Goal: Task Accomplishment & Management: Manage account settings

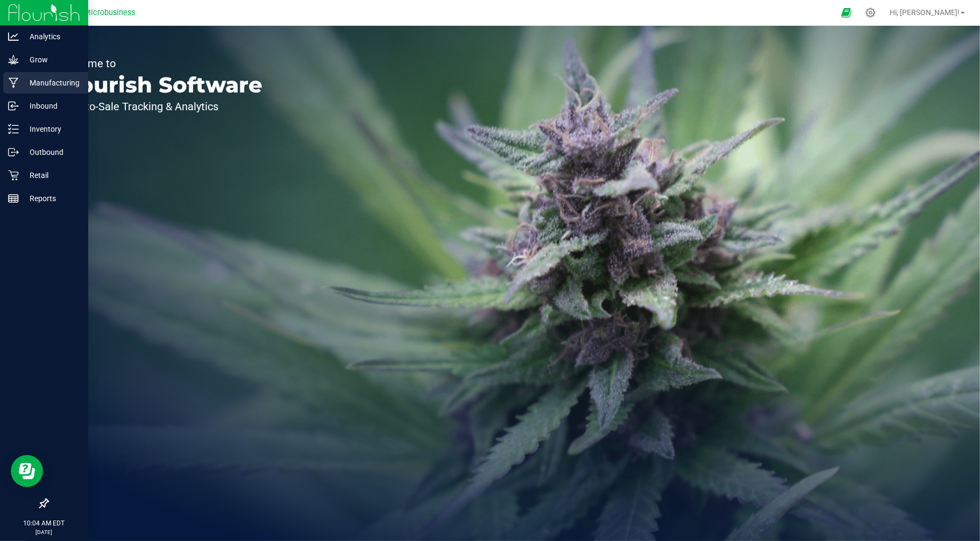
click at [40, 84] on p "Manufacturing" at bounding box center [51, 82] width 65 height 13
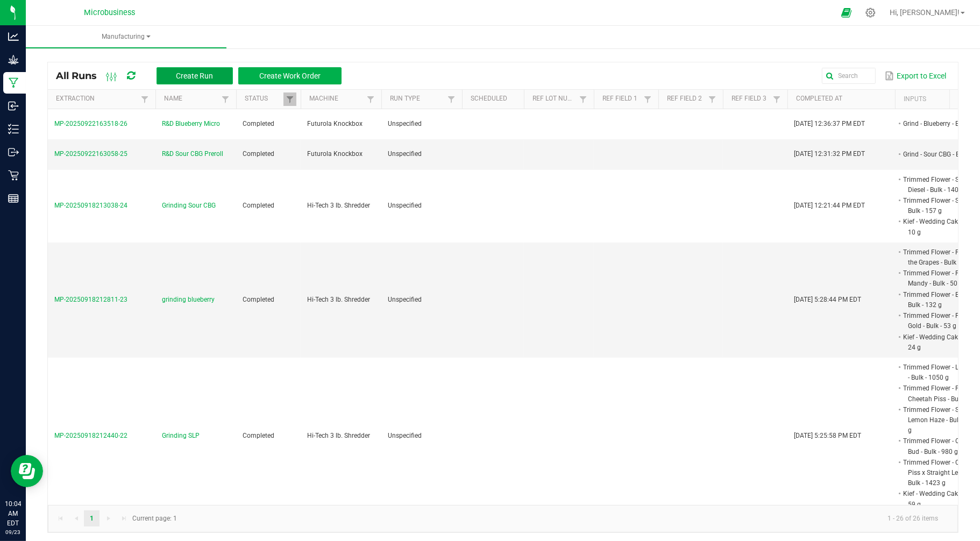
click at [192, 72] on span "Create Run" at bounding box center [194, 76] width 37 height 9
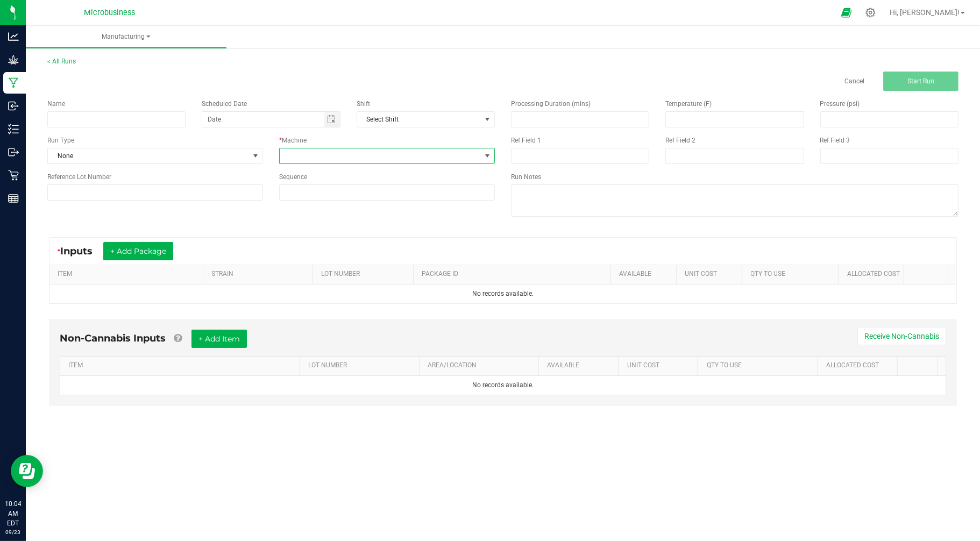
click at [308, 150] on span at bounding box center [380, 155] width 201 height 15
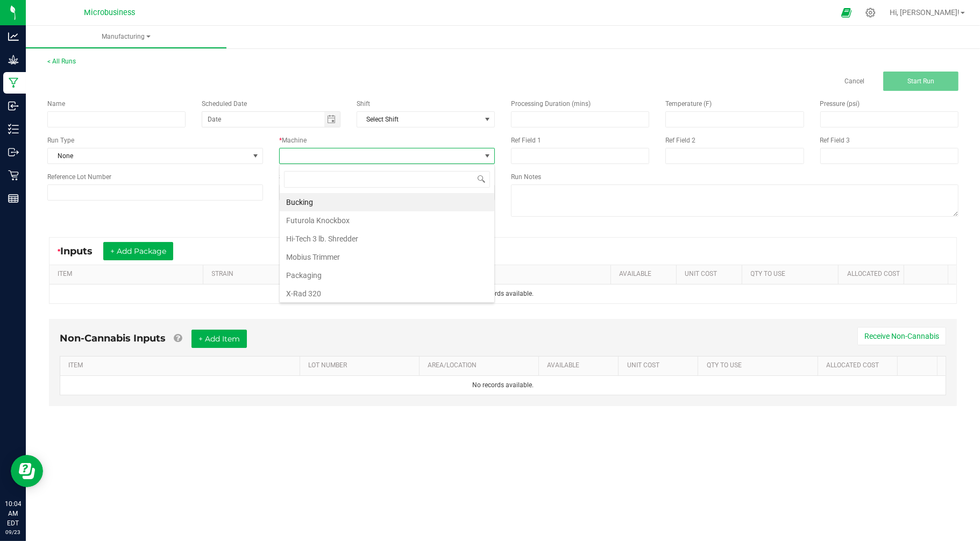
scroll to position [16, 216]
click at [321, 221] on li "Futurola Knockbox" at bounding box center [387, 220] width 215 height 18
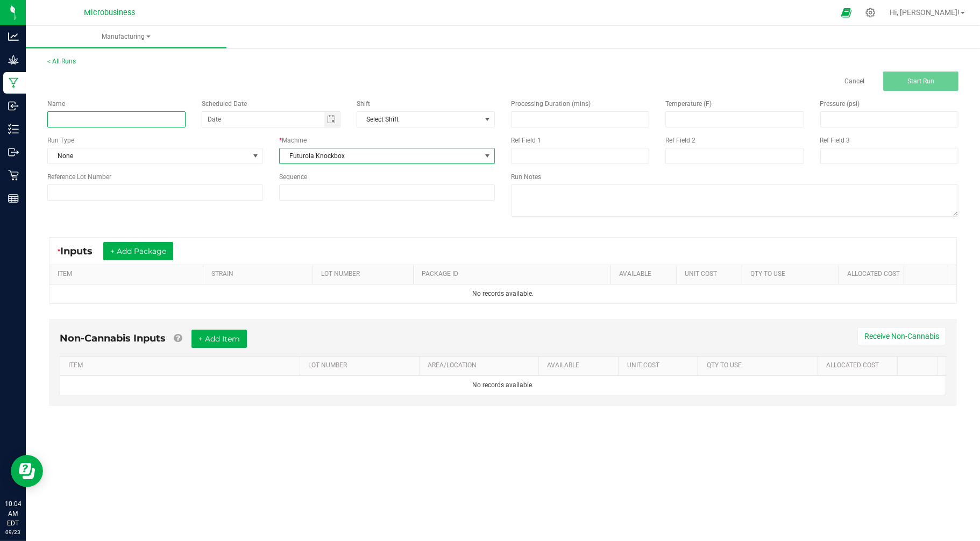
click at [132, 118] on input at bounding box center [116, 119] width 138 height 16
type input "S"
type input "Preroll SLP - irradiated flower"
click at [151, 250] on button "+ Add Package" at bounding box center [138, 251] width 70 height 18
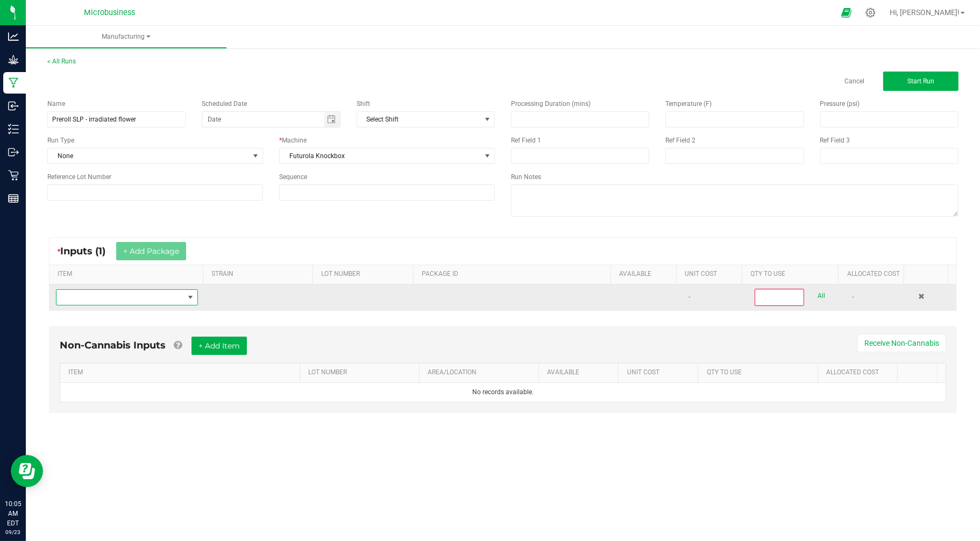
click at [139, 299] on span "NO DATA FOUND" at bounding box center [119, 297] width 127 height 15
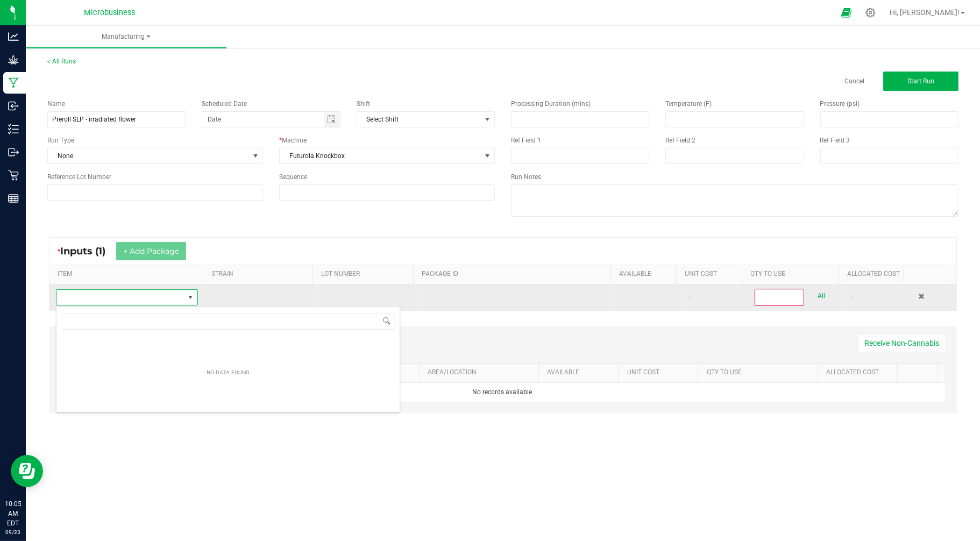
scroll to position [16, 140]
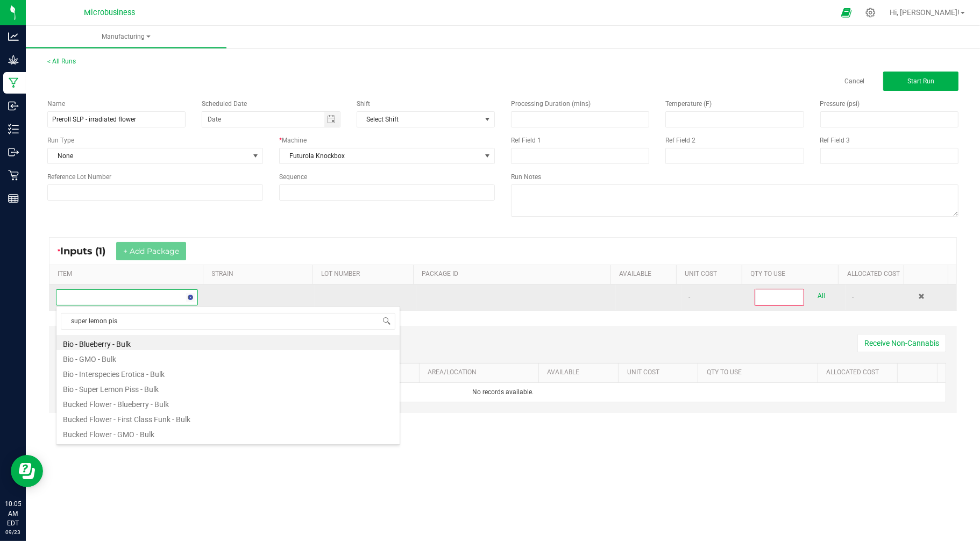
type input "super lemon piss"
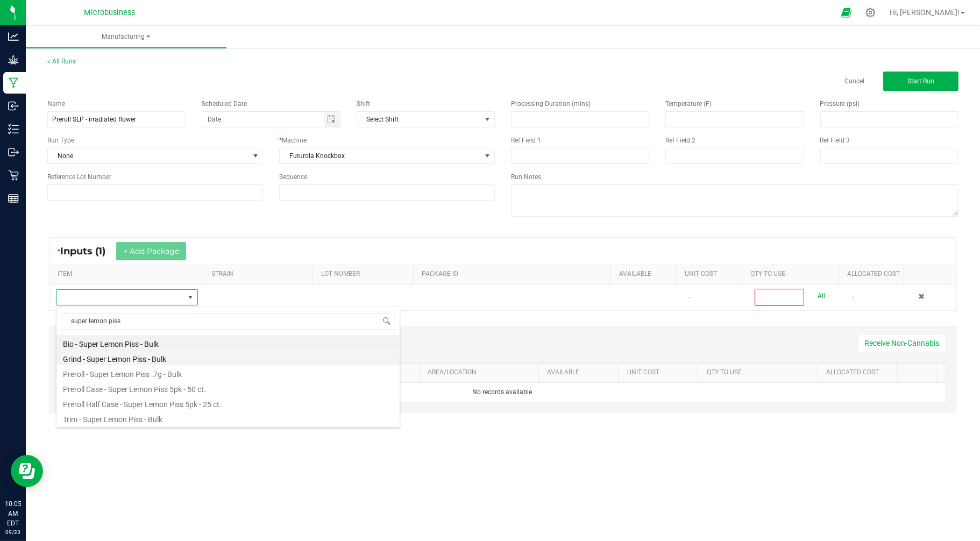
click at [141, 356] on li "Grind - Super Lemon Piss - Bulk" at bounding box center [227, 357] width 343 height 15
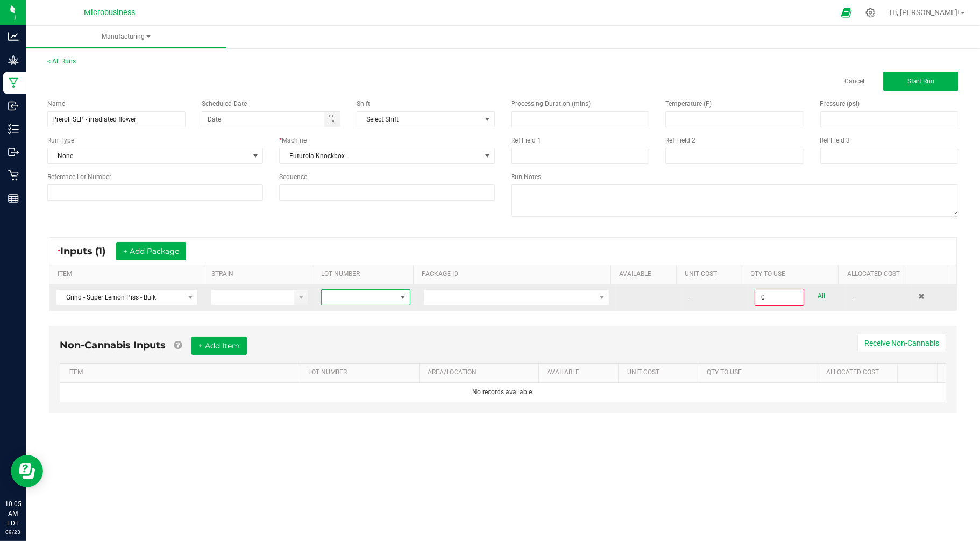
click at [348, 299] on span at bounding box center [359, 297] width 74 height 15
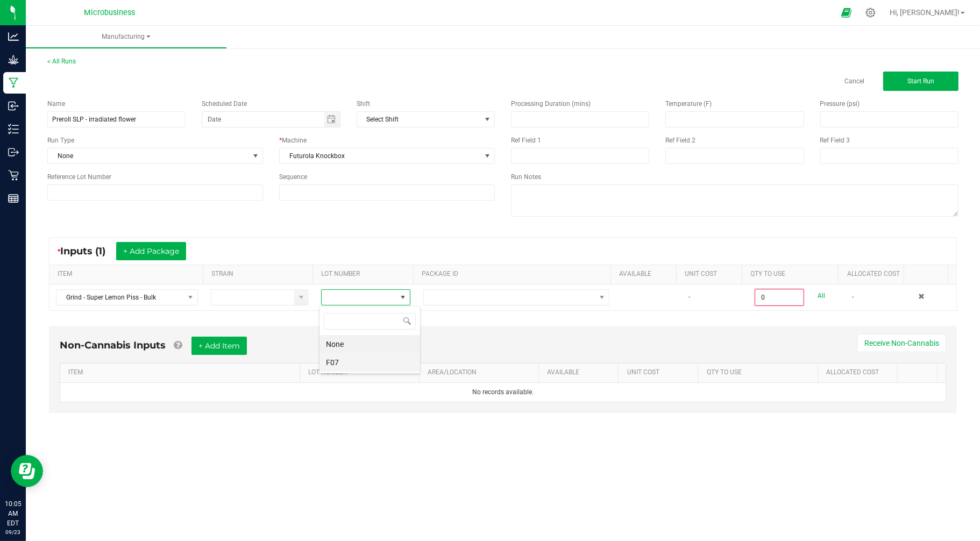
click at [361, 367] on li "F07" at bounding box center [369, 362] width 101 height 18
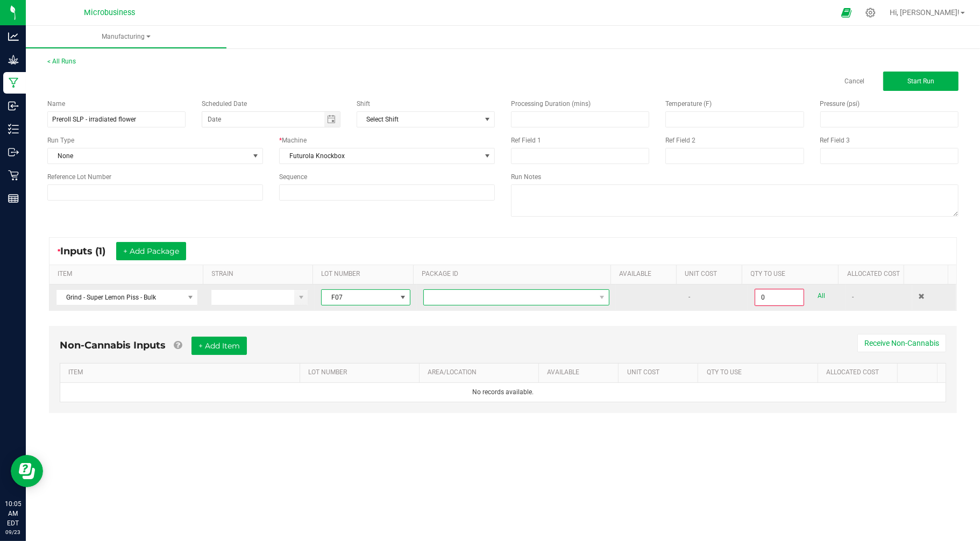
click at [449, 297] on span at bounding box center [510, 297] width 172 height 15
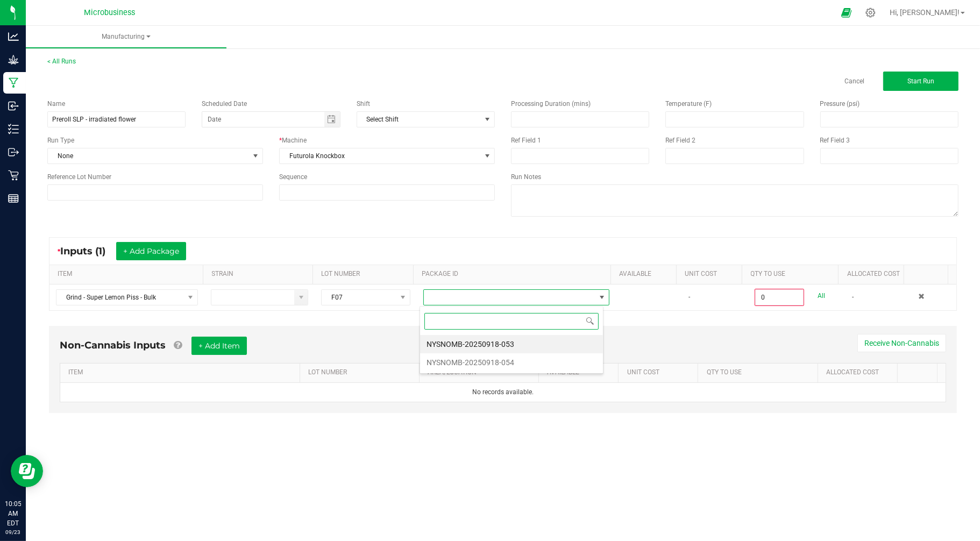
click at [463, 361] on li "NYSNOMB-20250918-054" at bounding box center [511, 362] width 183 height 18
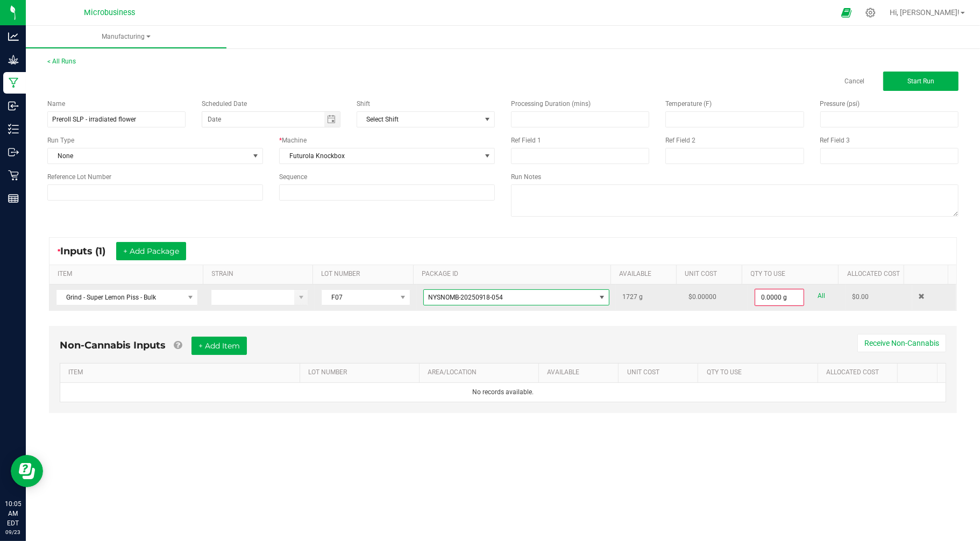
click at [807, 298] on div "All" at bounding box center [814, 296] width 21 height 15
click at [817, 298] on div "0.0000 g All" at bounding box center [796, 297] width 84 height 17
click at [817, 295] on link "All" at bounding box center [821, 296] width 8 height 15
type input "1727.0000 g"
click at [156, 250] on button "+ Add Package" at bounding box center [151, 251] width 70 height 18
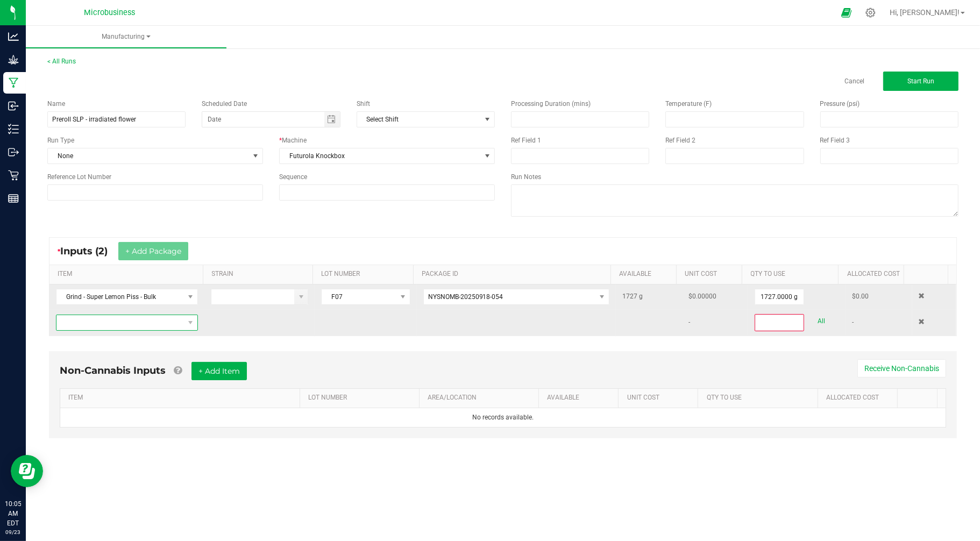
click at [158, 320] on span "NO DATA FOUND" at bounding box center [119, 322] width 127 height 15
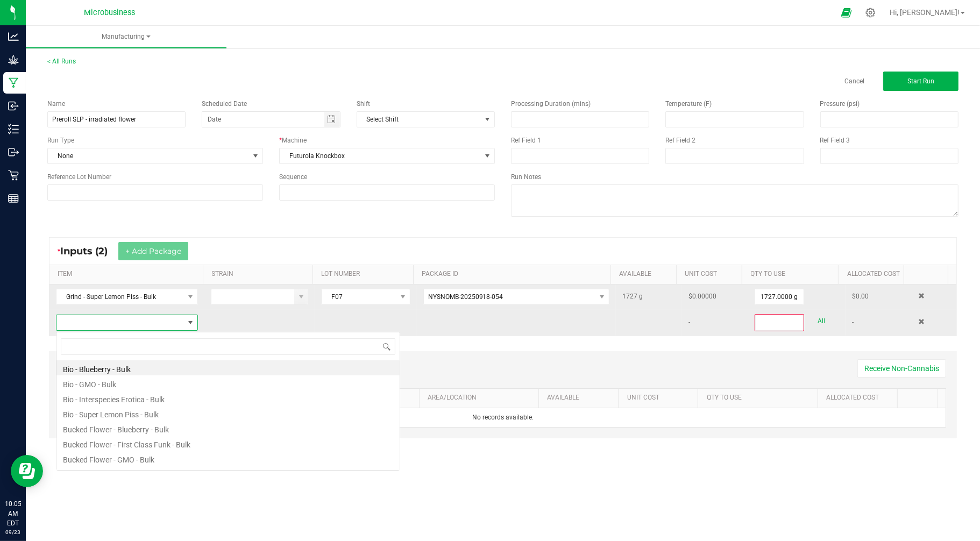
scroll to position [16, 139]
type input "grind"
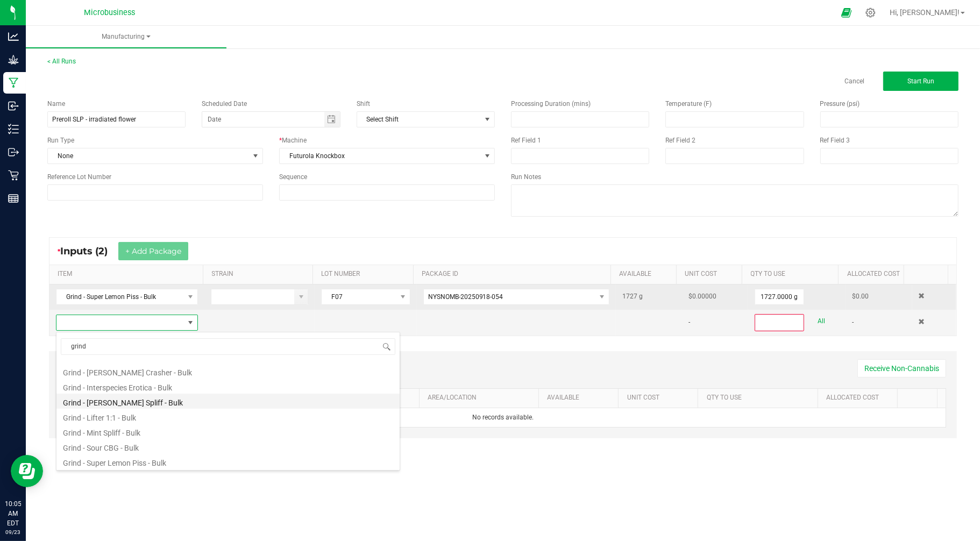
scroll to position [58, 0]
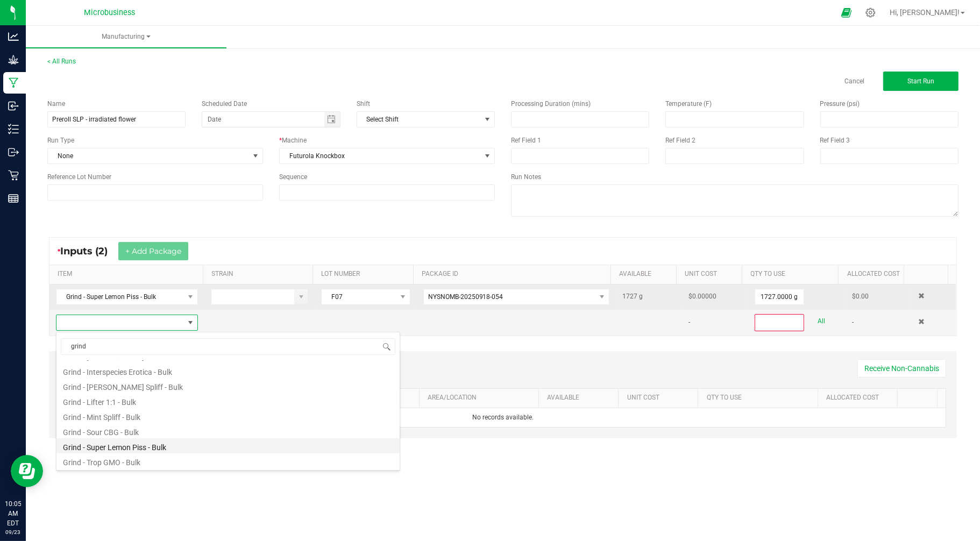
click at [158, 441] on li "Grind - Super Lemon Piss - Bulk" at bounding box center [227, 445] width 343 height 15
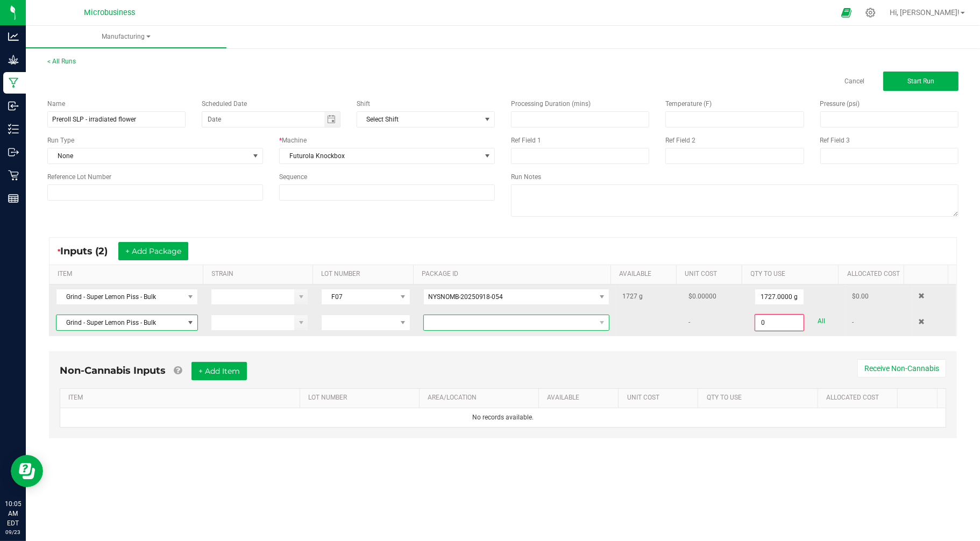
click at [467, 326] on span at bounding box center [510, 322] width 172 height 15
click at [466, 369] on li "NYSNOMB-20250918-053" at bounding box center [511, 369] width 183 height 18
click at [777, 325] on input "0" at bounding box center [779, 322] width 47 height 15
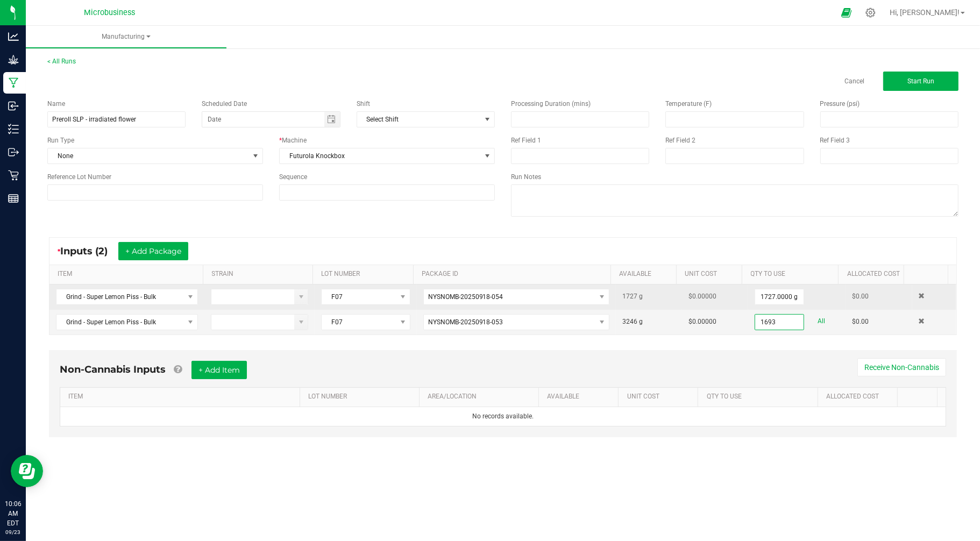
type input "1693.0000 g"
click at [859, 471] on div "Manufacturing < All Runs Cancel Start Run Name Preroll SLP - irradiated flower …" at bounding box center [503, 283] width 954 height 515
click at [911, 79] on span "Start Run" at bounding box center [920, 81] width 27 height 8
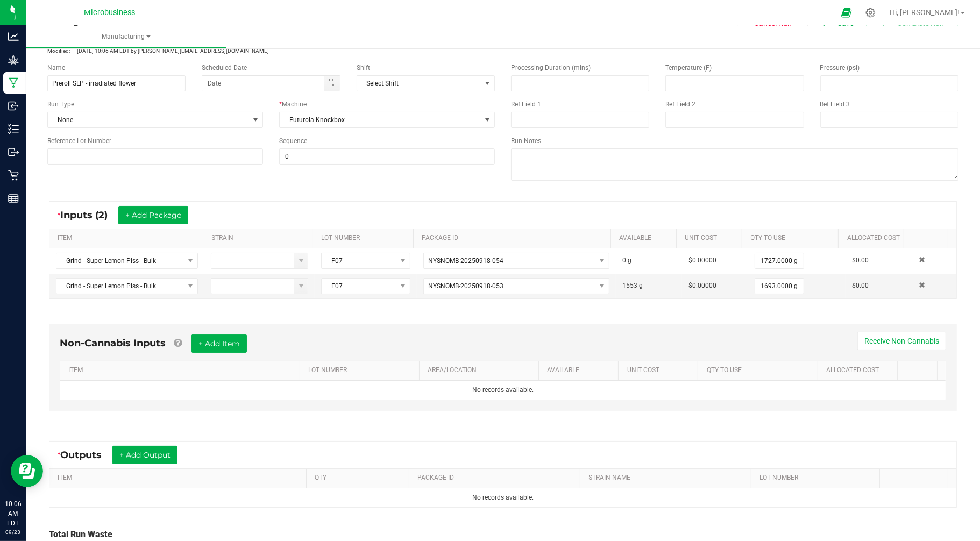
scroll to position [60, 0]
click at [131, 452] on button "+ Add Output" at bounding box center [144, 453] width 65 height 18
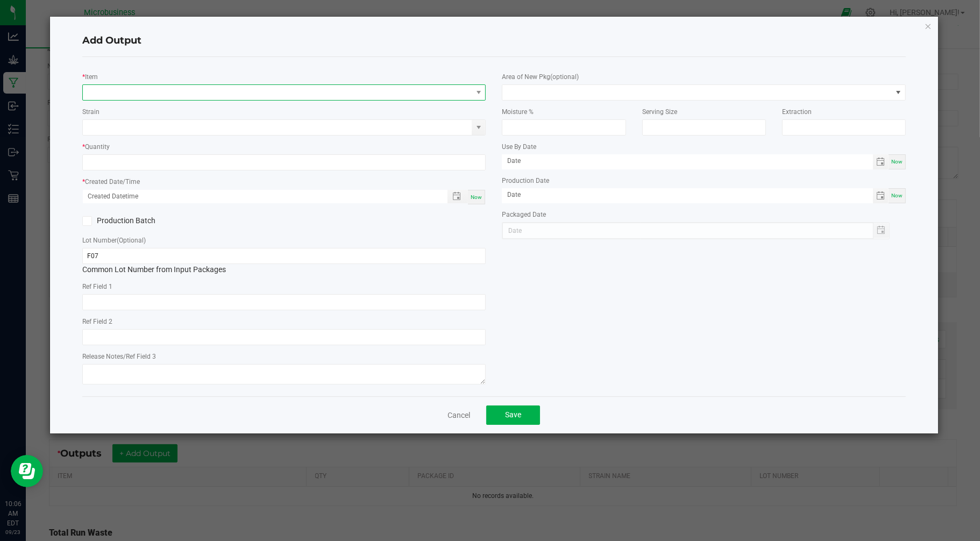
click at [163, 97] on span "NO DATA FOUND" at bounding box center [277, 92] width 389 height 15
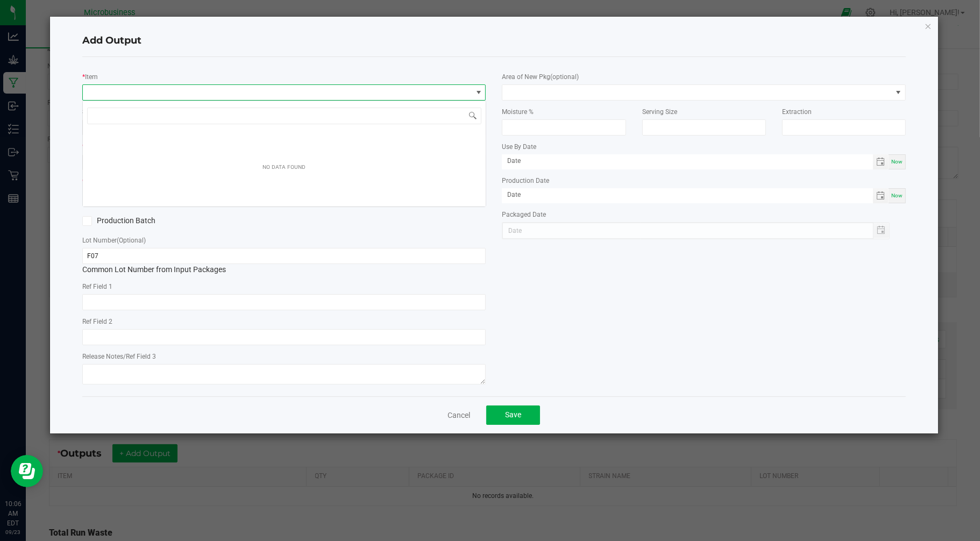
scroll to position [16, 403]
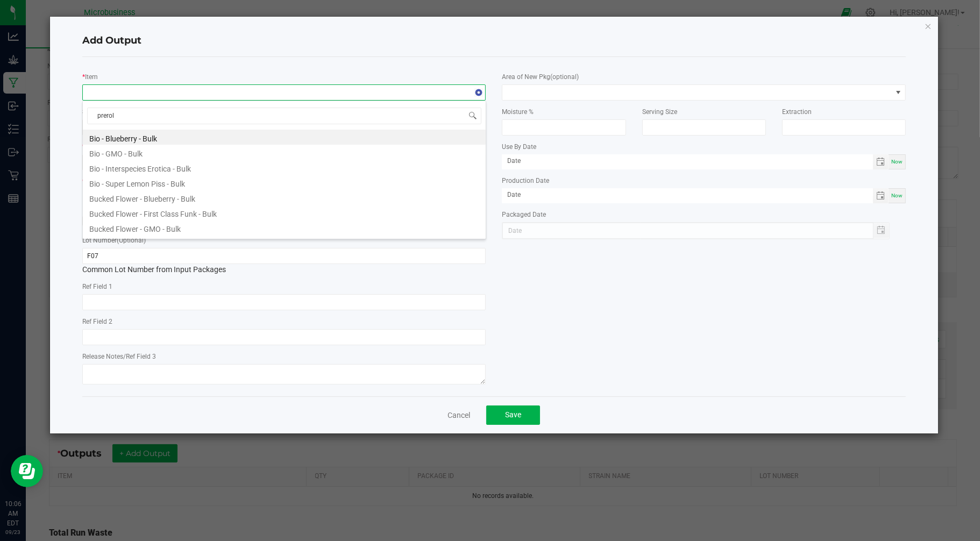
type input "preroll"
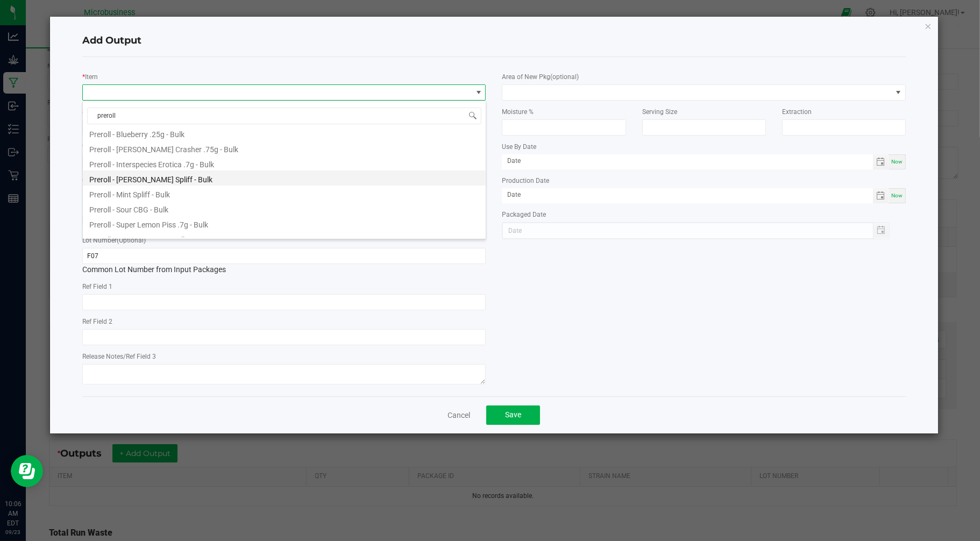
scroll to position [40, 0]
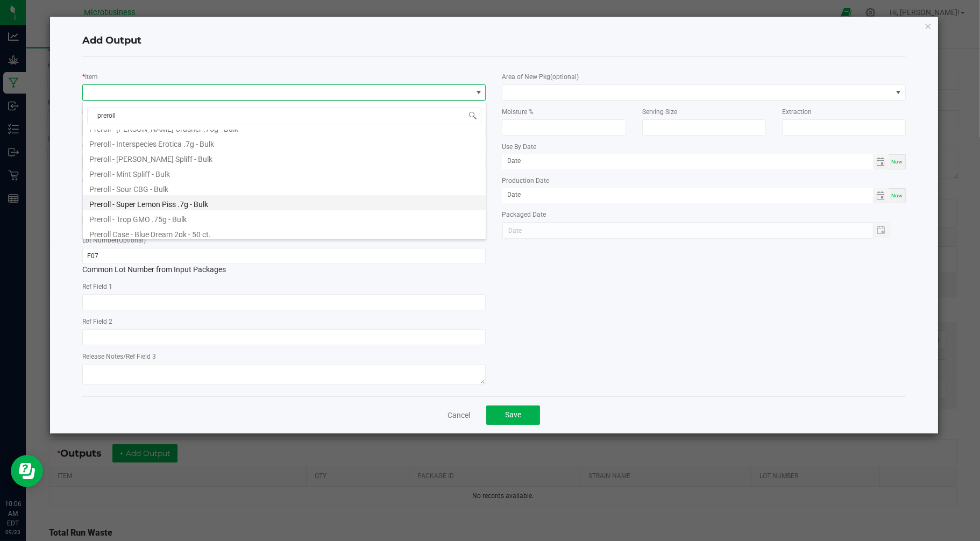
click at [165, 202] on li "Preroll - Super Lemon Piss .7g - Bulk" at bounding box center [284, 202] width 403 height 15
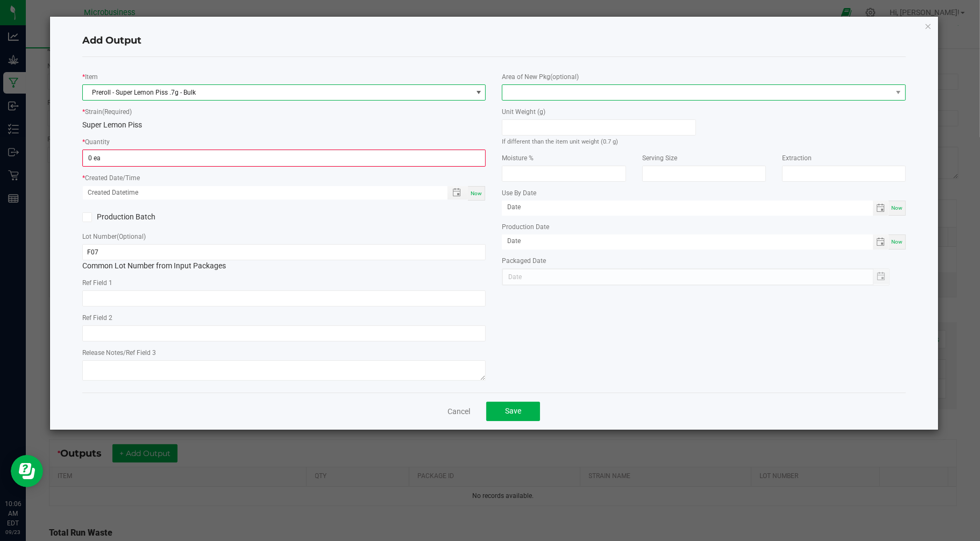
click at [542, 90] on span at bounding box center [696, 92] width 389 height 15
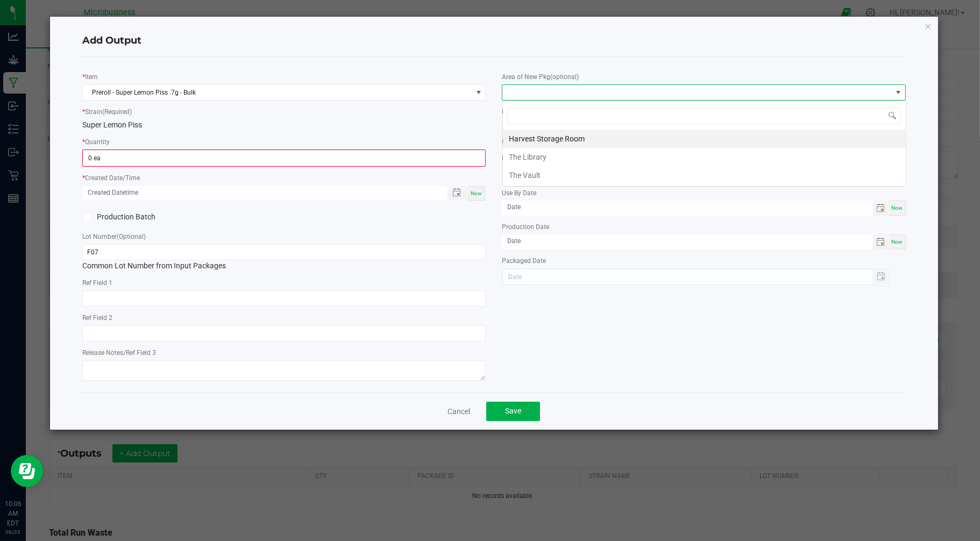
scroll to position [16, 403]
click at [525, 172] on li "The Vault" at bounding box center [704, 175] width 403 height 18
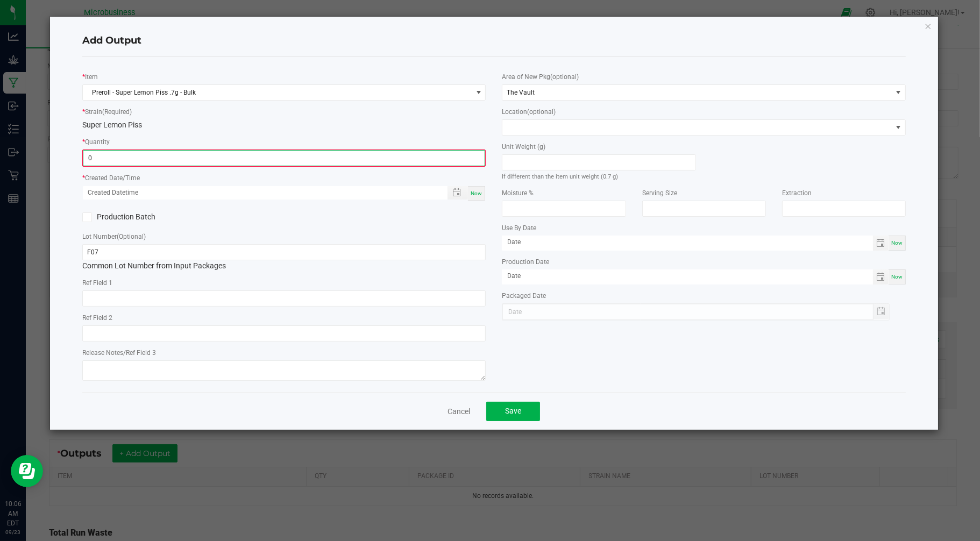
click at [476, 158] on input "0" at bounding box center [284, 158] width 402 height 15
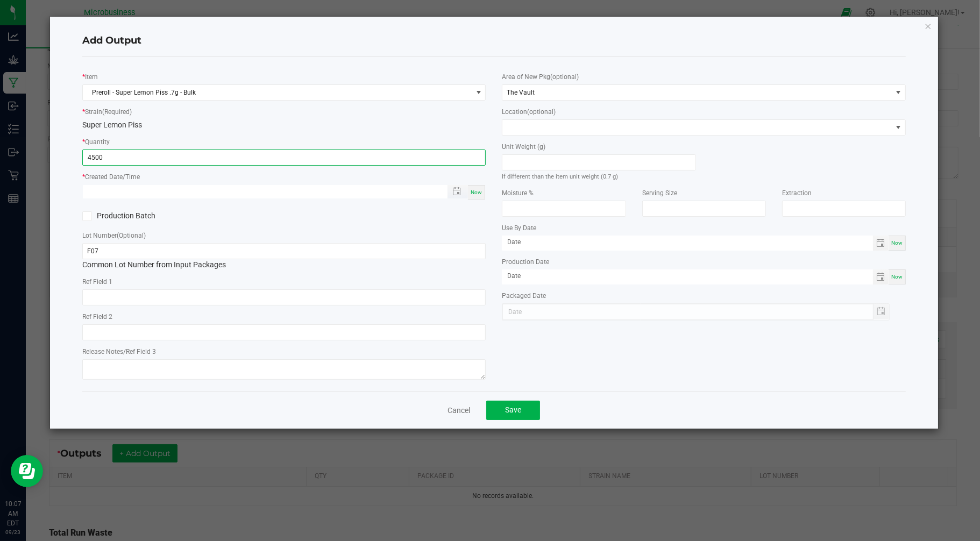
type input "4500 ea"
click at [426, 194] on input "month/day/year hour:minute AM" at bounding box center [259, 191] width 353 height 13
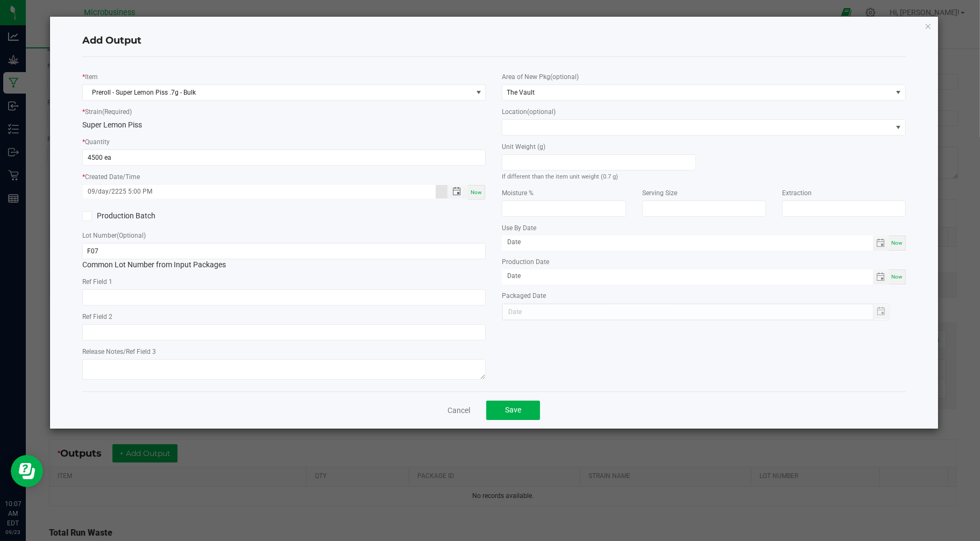
click at [117, 193] on input "09/day/2225 5:00 PM" at bounding box center [259, 191] width 353 height 13
click at [104, 190] on input "09/day/2225 5:00 PM" at bounding box center [259, 191] width 353 height 13
type input "[DATE] 5:00 PM"
type input "[DATE]"
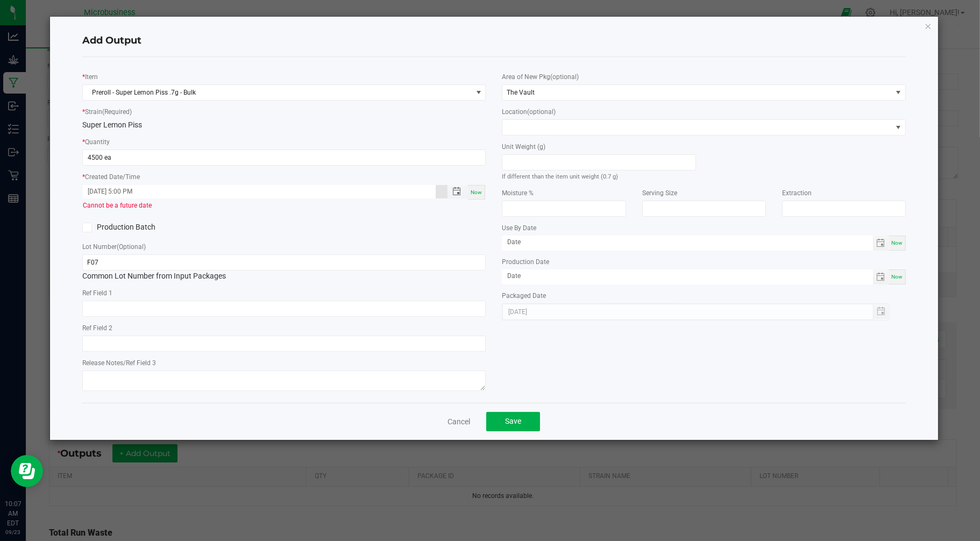
type input "[DATE] 5:00 PM"
type input "[DATE]"
type input "09/22/0002 5:00 PM"
type input "[DATE]"
type input "09/22/0020 5:00 PM"
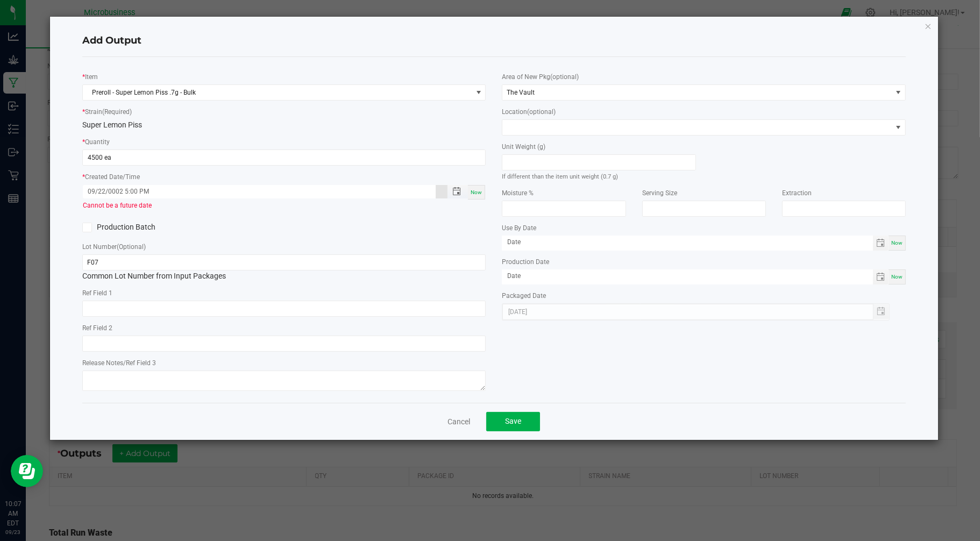
type input "[DATE]"
type input "09/22/0202 5:00 PM"
type input "09/22/0202"
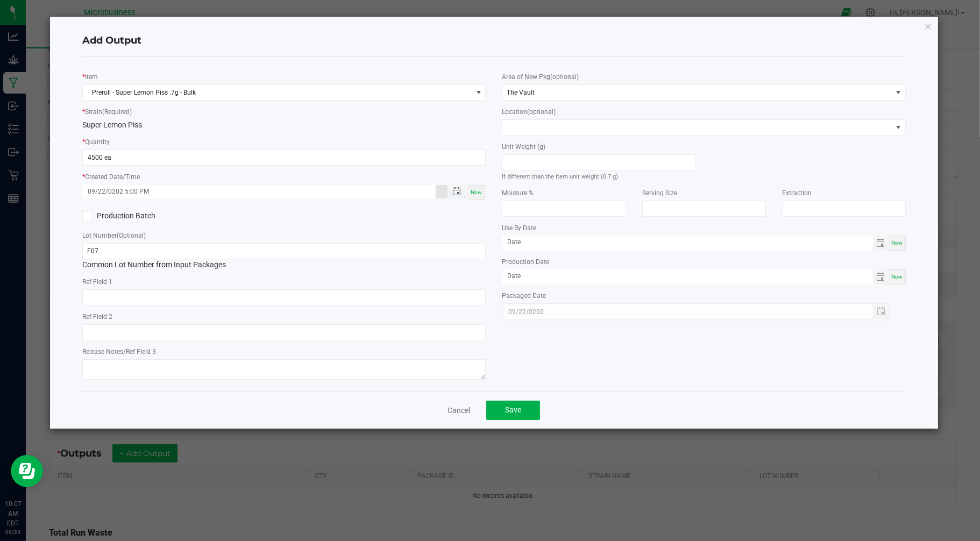
type input "[DATE] 5:00 PM"
type input "[DATE]"
type input "[DATE] 5:00 PM"
click at [525, 132] on span at bounding box center [696, 127] width 389 height 15
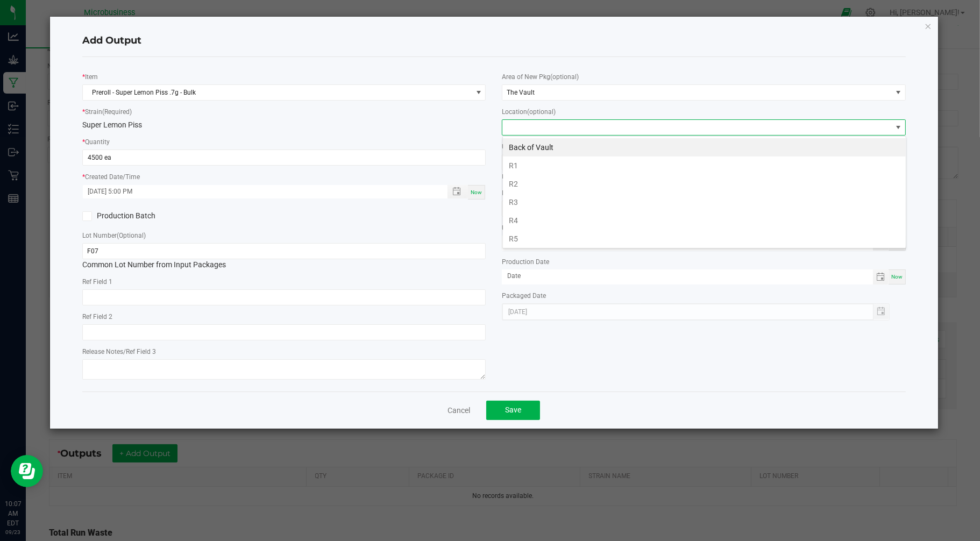
click at [525, 132] on span at bounding box center [696, 127] width 389 height 15
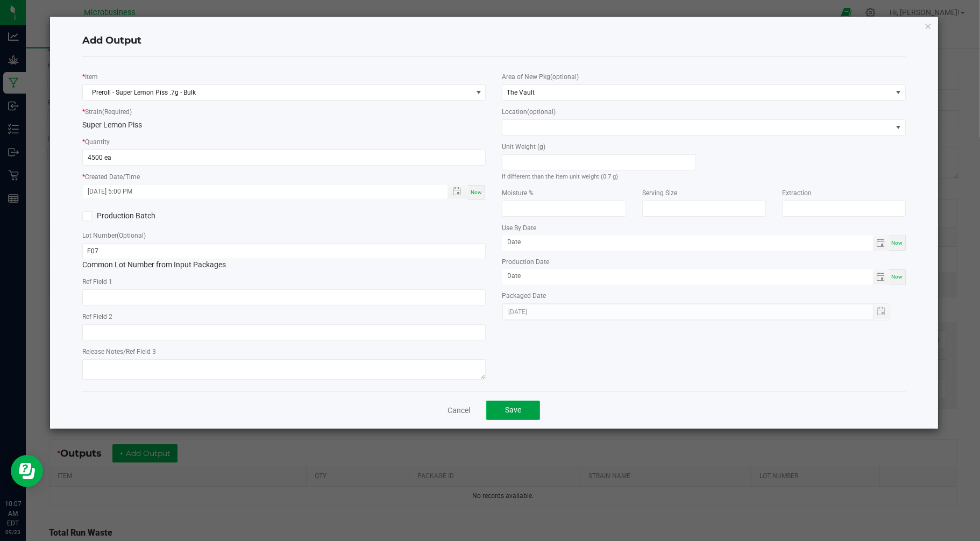
click at [517, 413] on span "Save" at bounding box center [513, 409] width 16 height 9
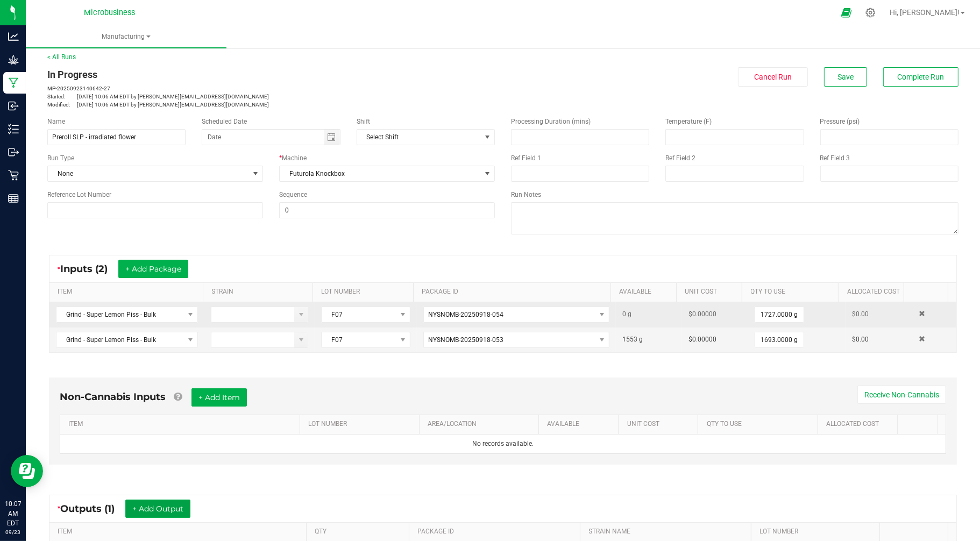
scroll to position [0, 0]
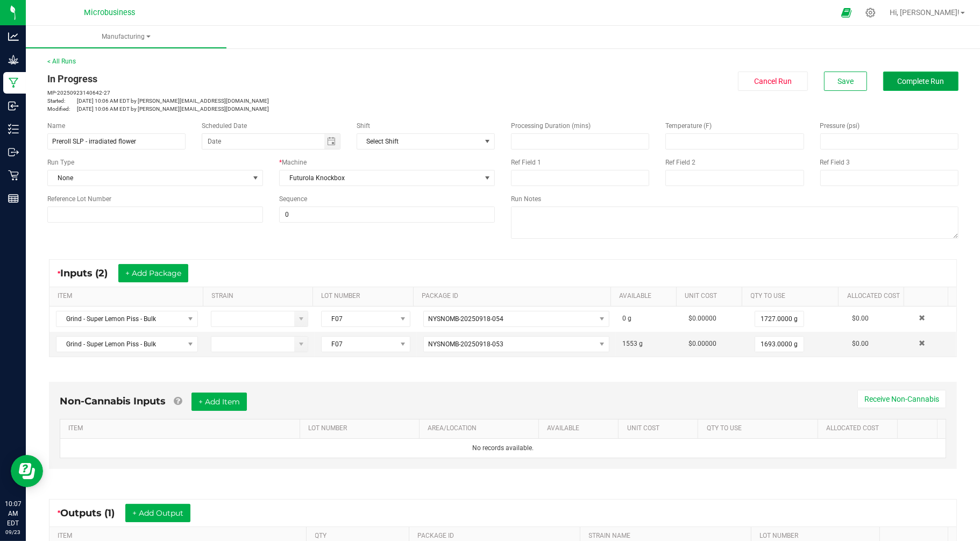
click at [898, 83] on span "Complete Run" at bounding box center [921, 81] width 47 height 9
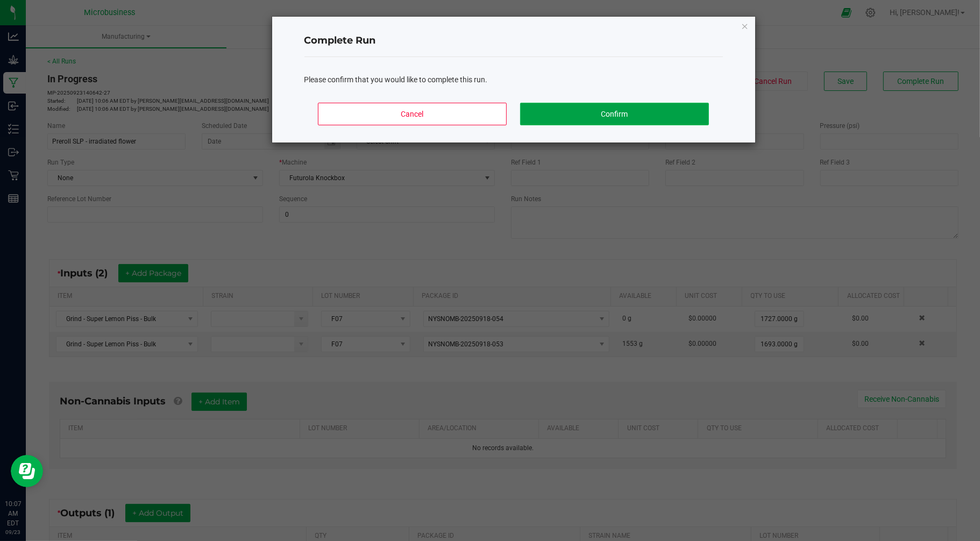
click at [594, 120] on button "Confirm" at bounding box center [614, 114] width 188 height 23
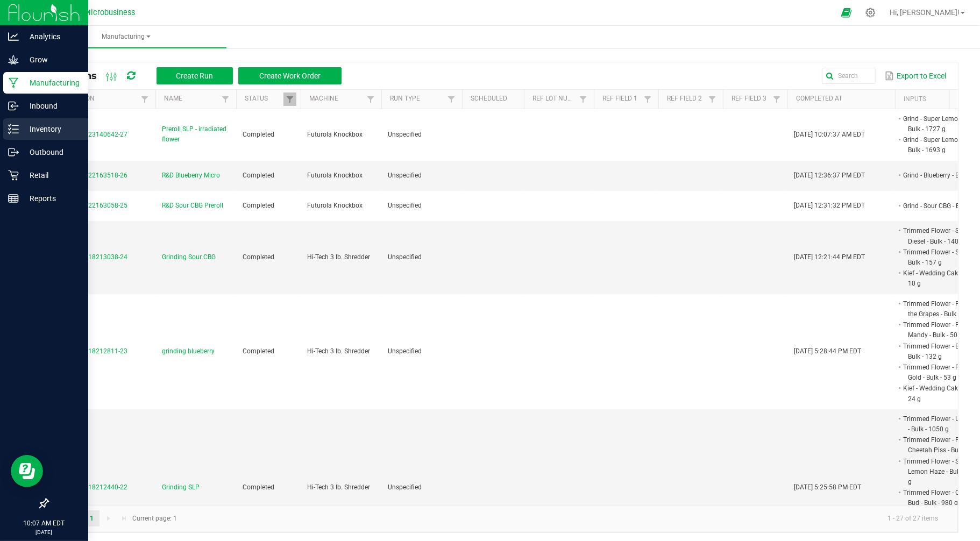
click at [39, 132] on p "Inventory" at bounding box center [51, 129] width 65 height 13
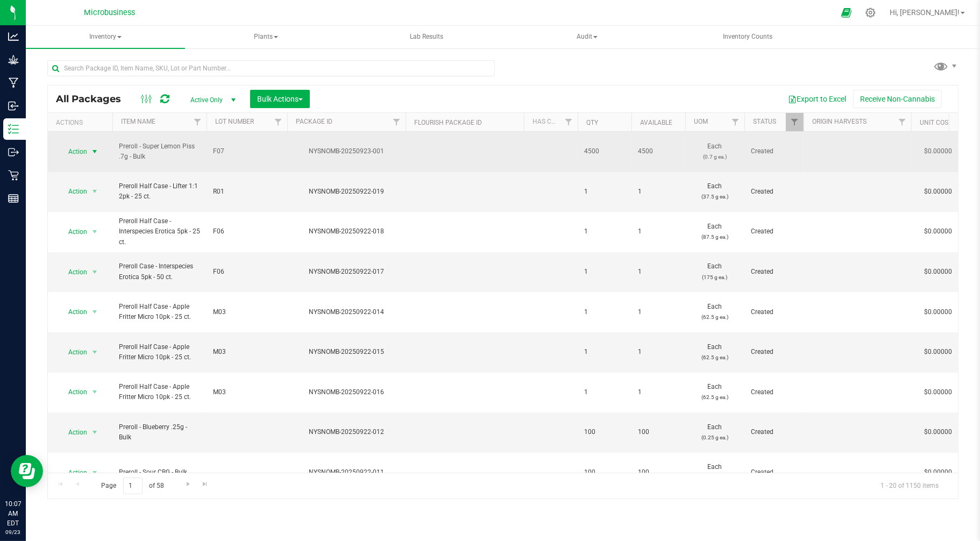
click at [80, 144] on span "Action" at bounding box center [73, 151] width 29 height 15
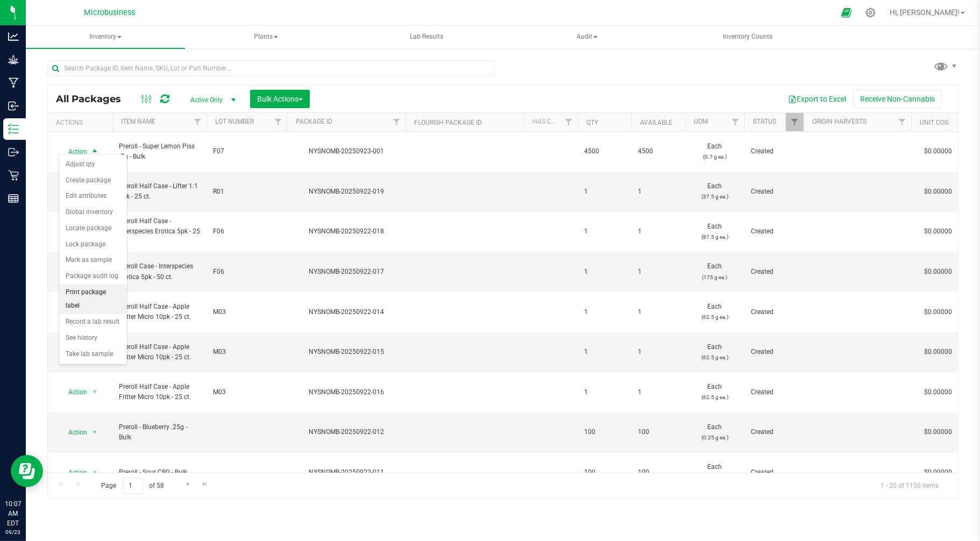
click at [78, 300] on li "Print package label" at bounding box center [93, 299] width 68 height 30
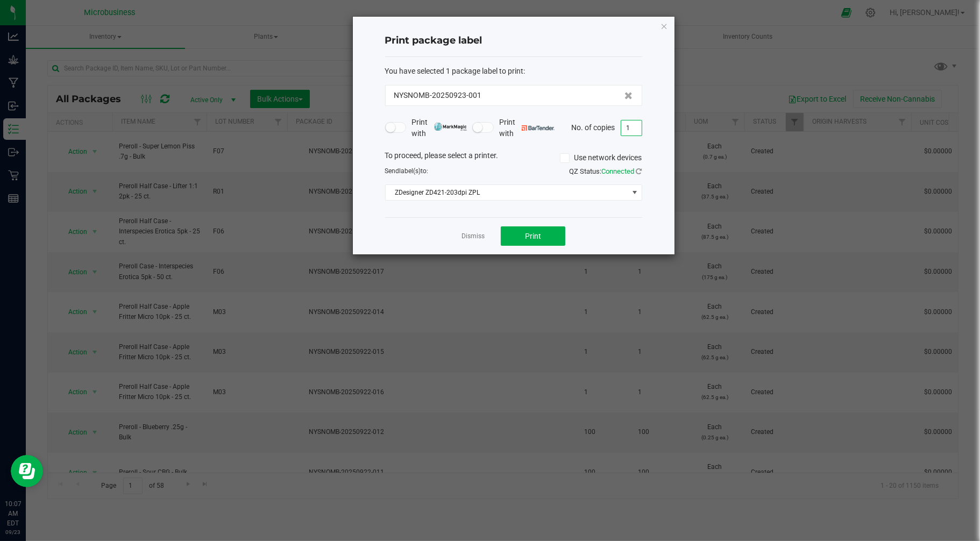
click at [633, 124] on input "1" at bounding box center [631, 127] width 20 height 15
type input "2"
click at [524, 235] on button "Print" at bounding box center [533, 235] width 65 height 19
click at [482, 231] on app-cancel-button "Dismiss" at bounding box center [472, 236] width 23 height 11
click at [472, 237] on link "Dismiss" at bounding box center [472, 236] width 23 height 9
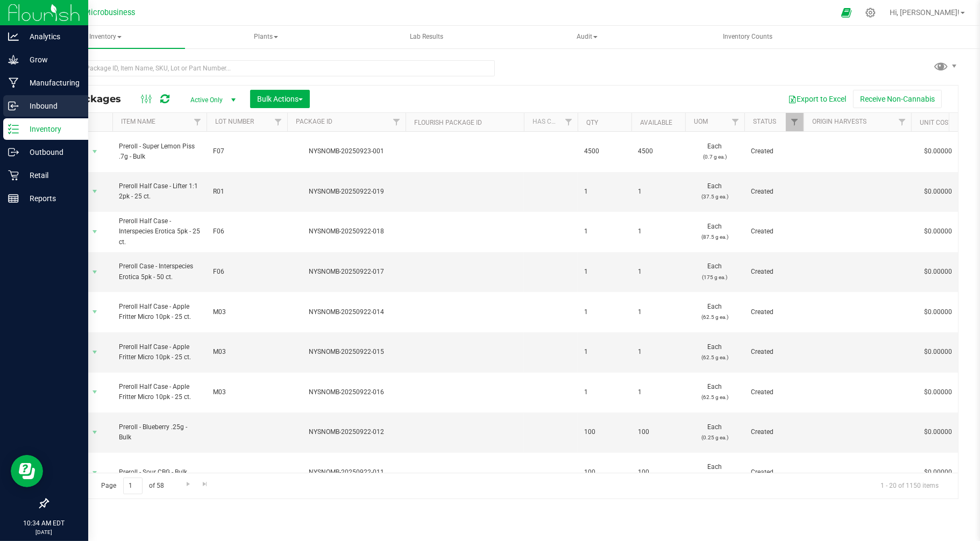
click at [24, 102] on p "Inbound" at bounding box center [51, 105] width 65 height 13
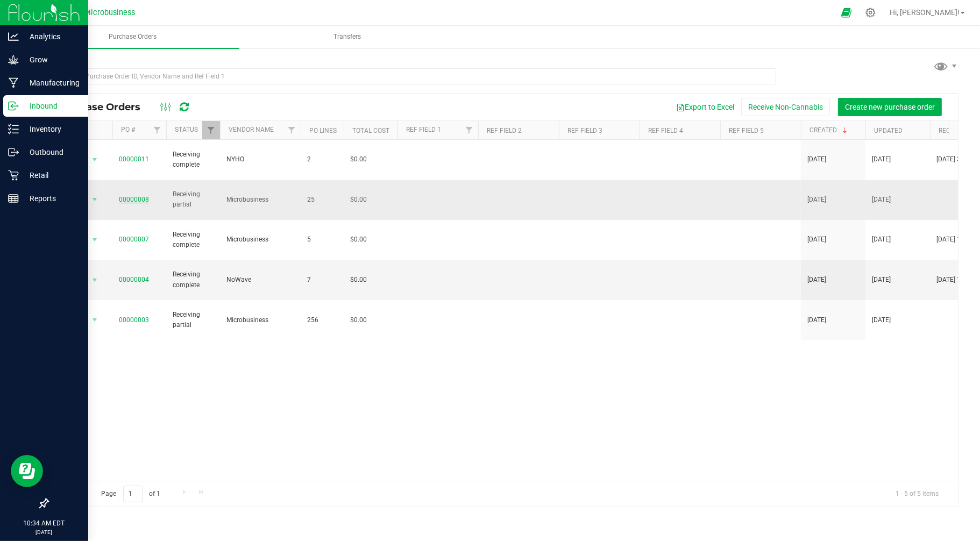
click at [125, 196] on link "00000008" at bounding box center [134, 200] width 30 height 8
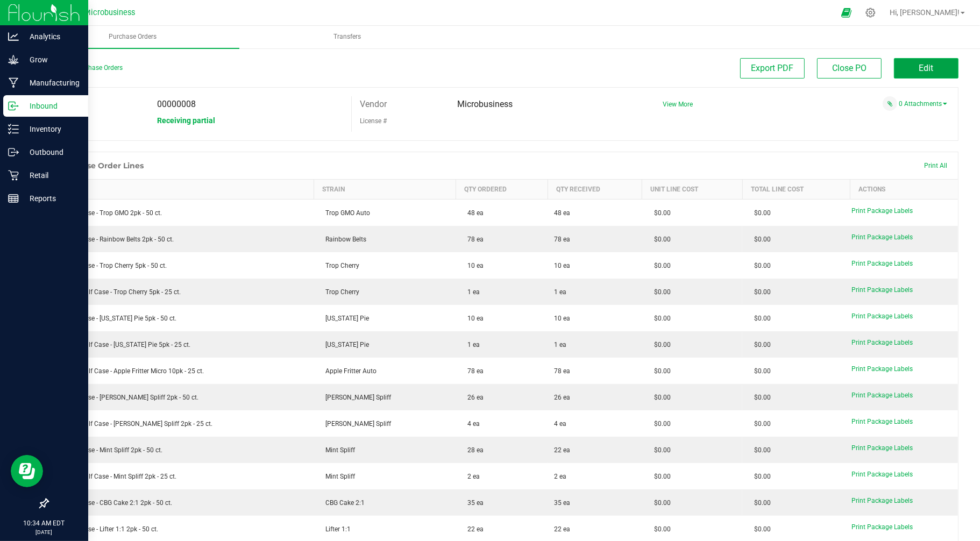
click at [901, 68] on button "Edit" at bounding box center [926, 68] width 65 height 20
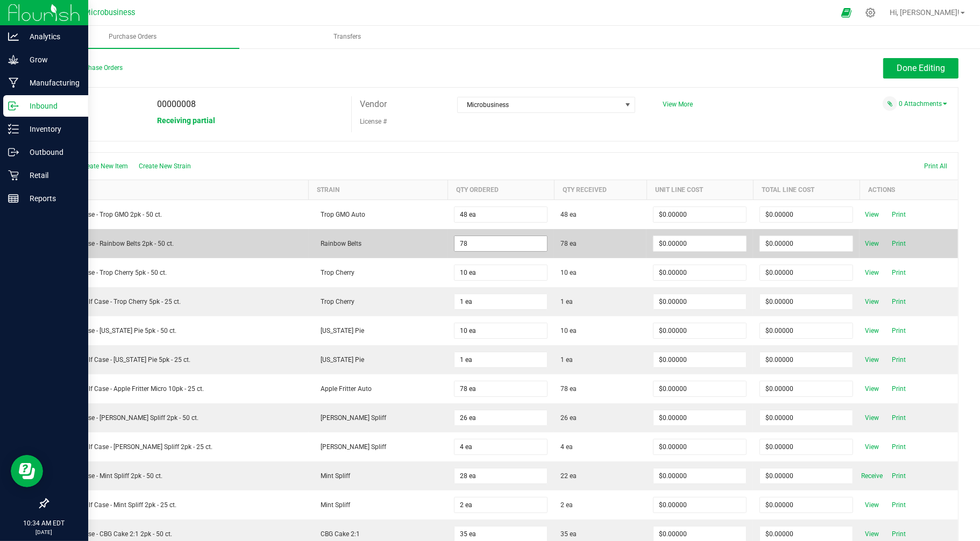
click at [497, 238] on input "78" at bounding box center [500, 243] width 92 height 15
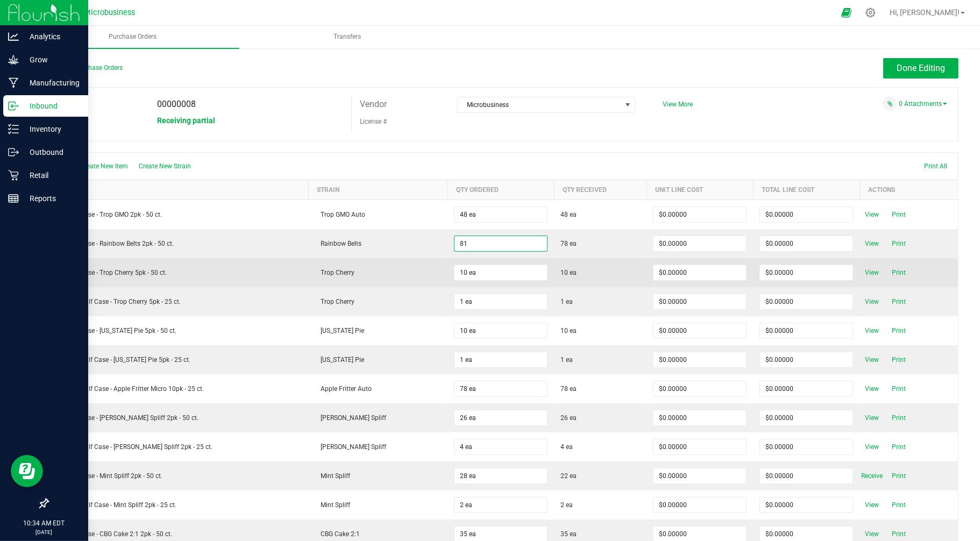
type input "81 ea"
click at [554, 264] on td "10 ea" at bounding box center [600, 272] width 92 height 29
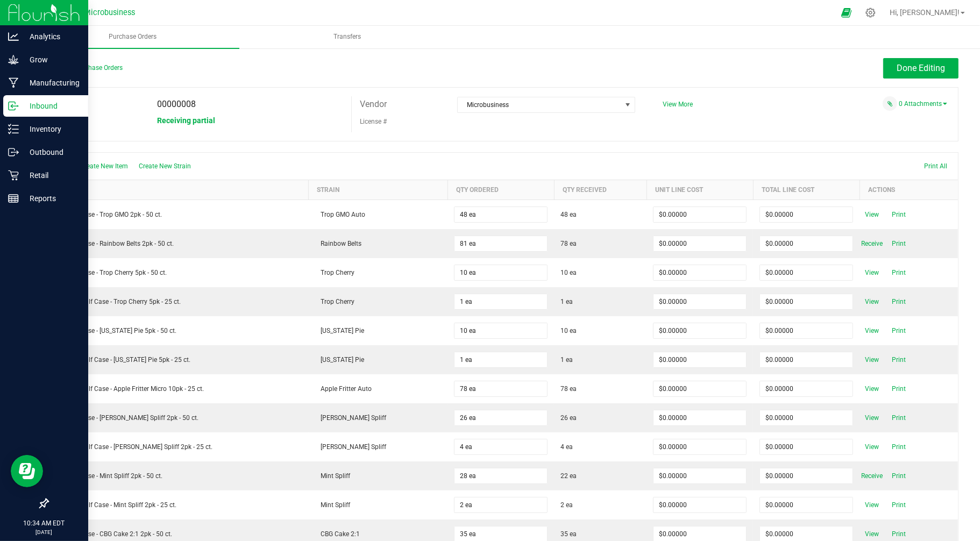
click at [861, 246] on span "Receive" at bounding box center [872, 243] width 22 height 13
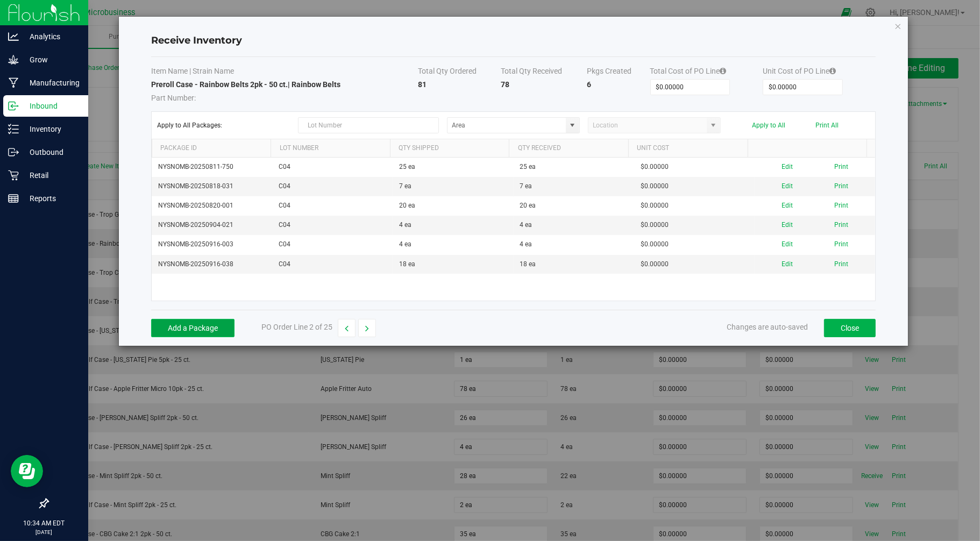
click at [215, 330] on button "Add a Package" at bounding box center [192, 328] width 83 height 18
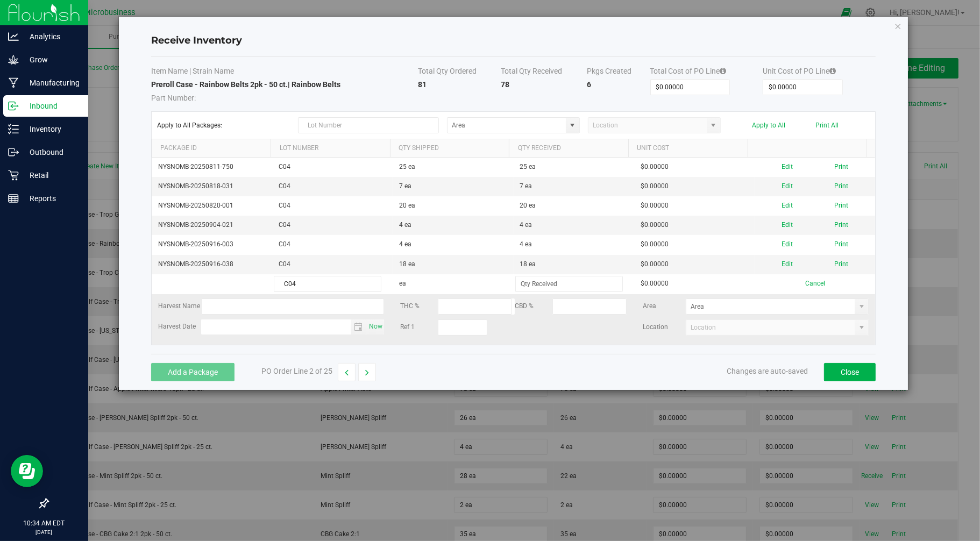
type input "C04"
type input "3 ea"
click at [627, 343] on kendo-grid-list "NYSNOMB-20250811-750 C04 25 ea 25 ea $0.00000 Edit Print NYSNOMB-20250818-031 C…" at bounding box center [514, 251] width 724 height 187
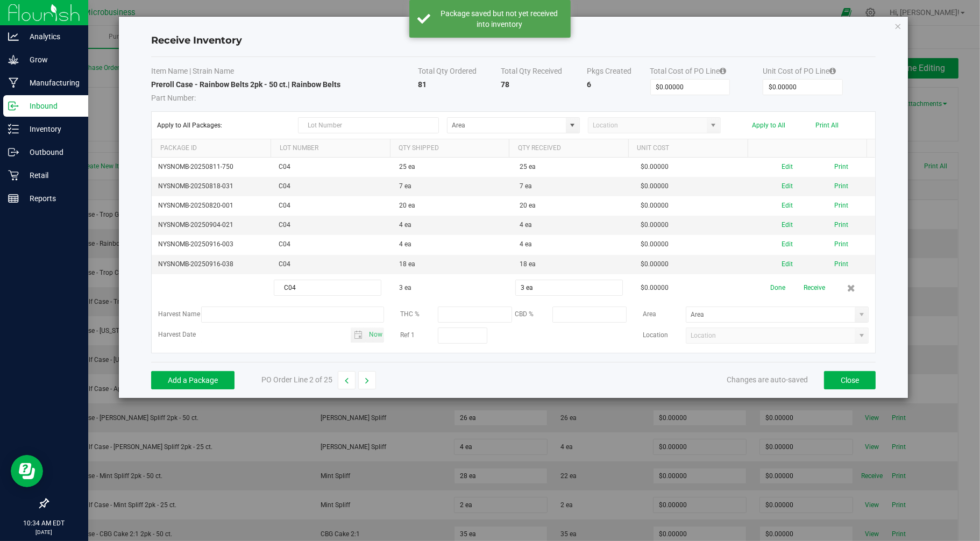
click at [809, 289] on button "Receive" at bounding box center [814, 288] width 22 height 19
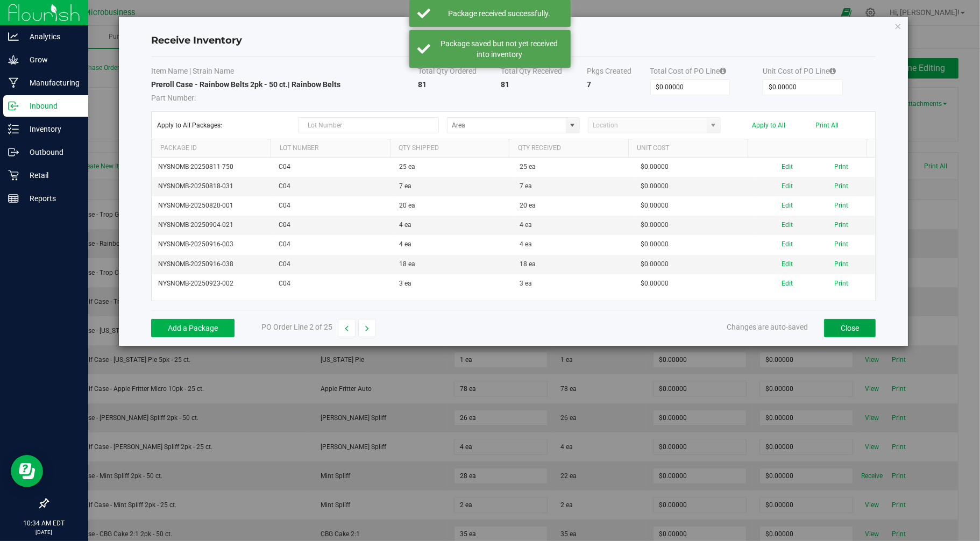
click at [841, 335] on button "Close" at bounding box center [850, 328] width 52 height 18
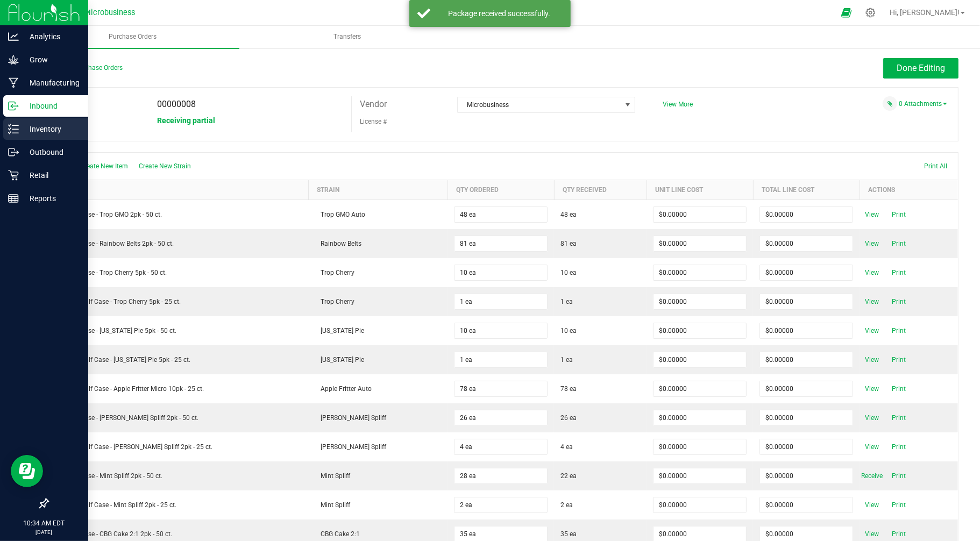
click at [30, 127] on p "Inventory" at bounding box center [51, 129] width 65 height 13
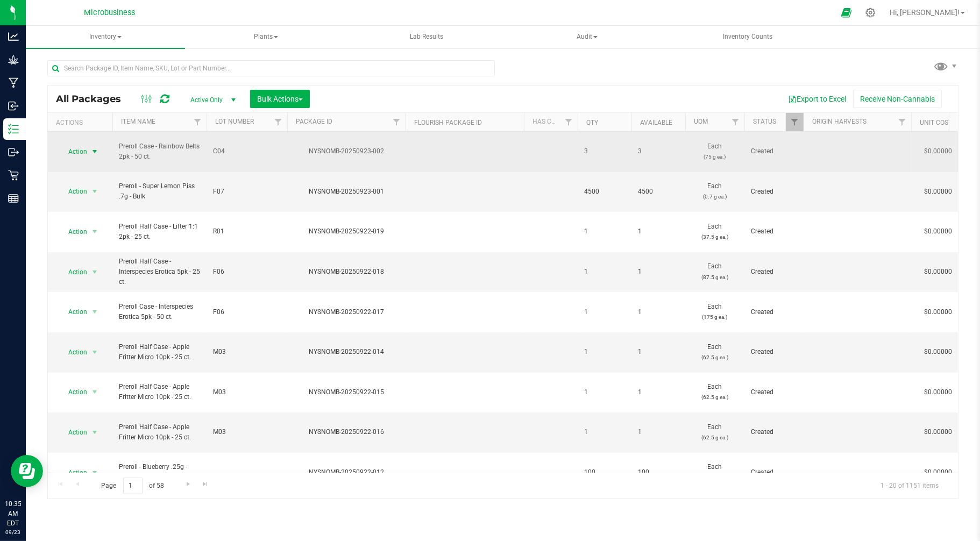
click at [81, 144] on span "Action" at bounding box center [73, 151] width 29 height 15
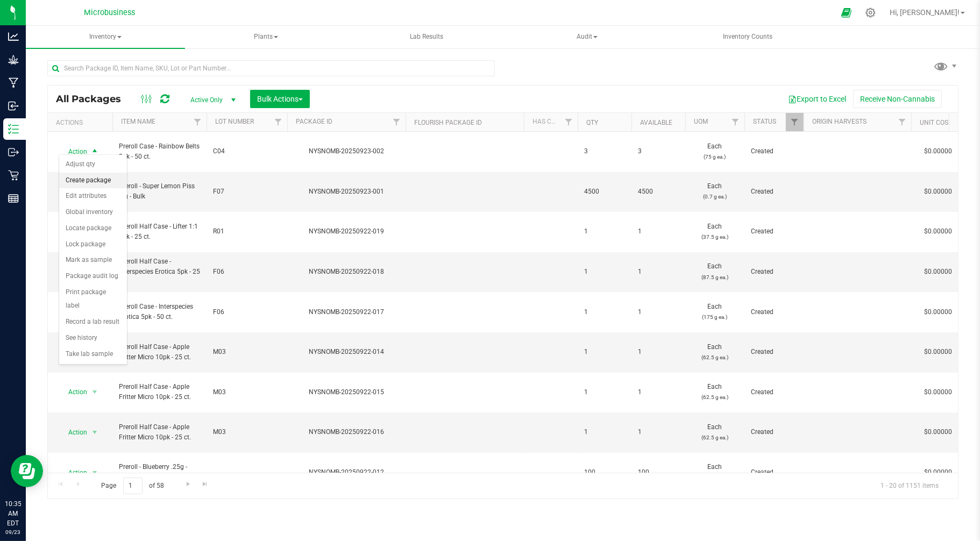
click at [97, 180] on li "Create package" at bounding box center [93, 181] width 68 height 16
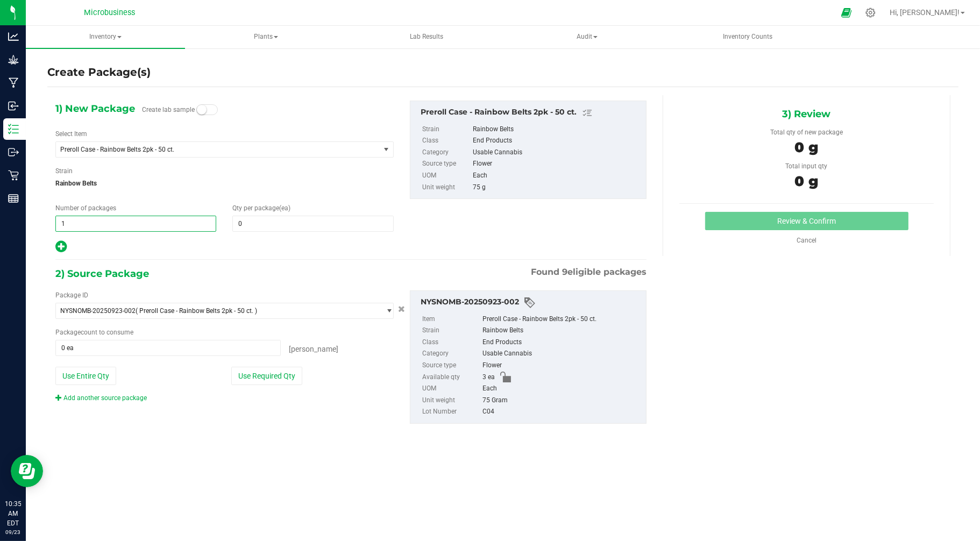
drag, startPoint x: 67, startPoint y: 223, endPoint x: 33, endPoint y: 220, distance: 34.0
click at [33, 220] on div "Create Package(s) 1) New Package Create lab sample Select Item Preroll Case - R…" at bounding box center [503, 215] width 954 height 336
type input "3"
type input "1"
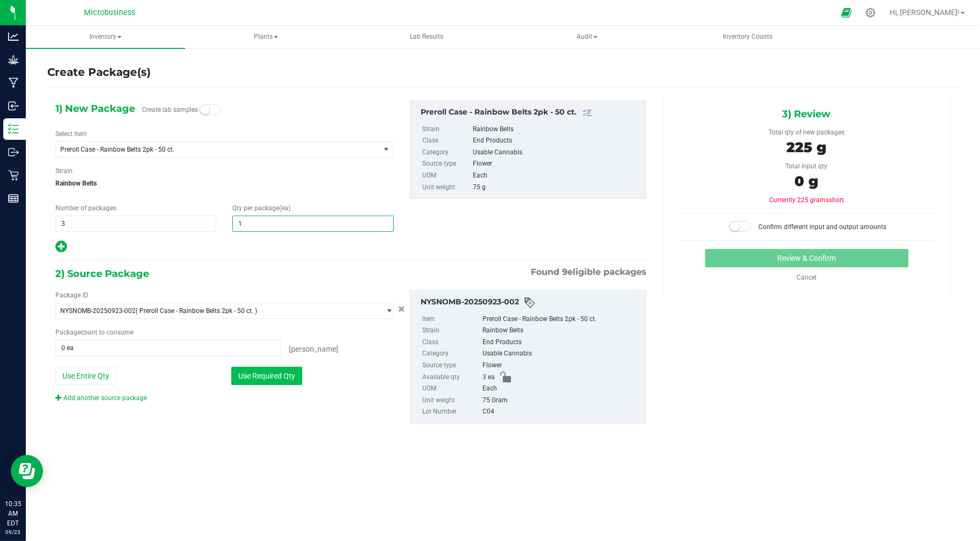
type input "1"
click at [264, 369] on button "Use Required Qty" at bounding box center [266, 376] width 71 height 18
type input "3 ea"
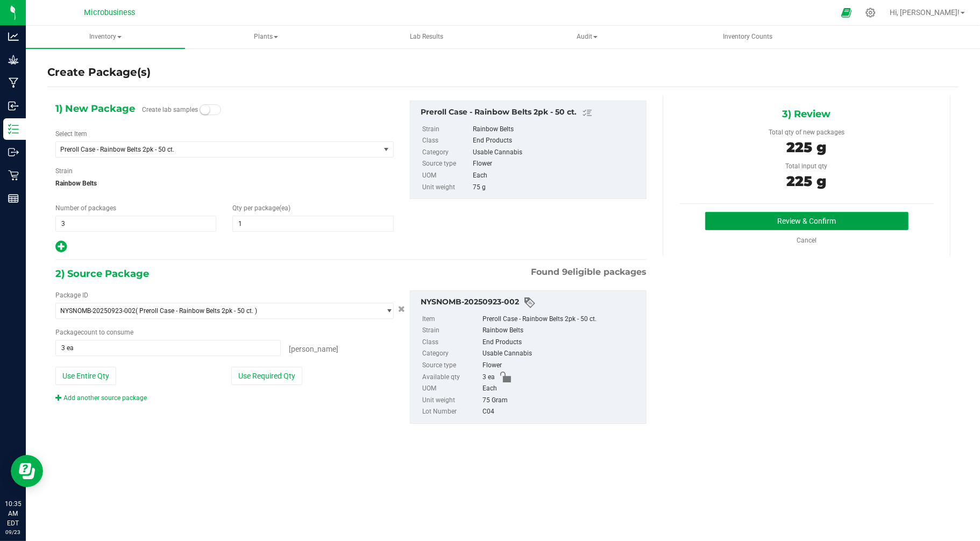
click at [807, 217] on button "Review & Confirm" at bounding box center [806, 221] width 203 height 18
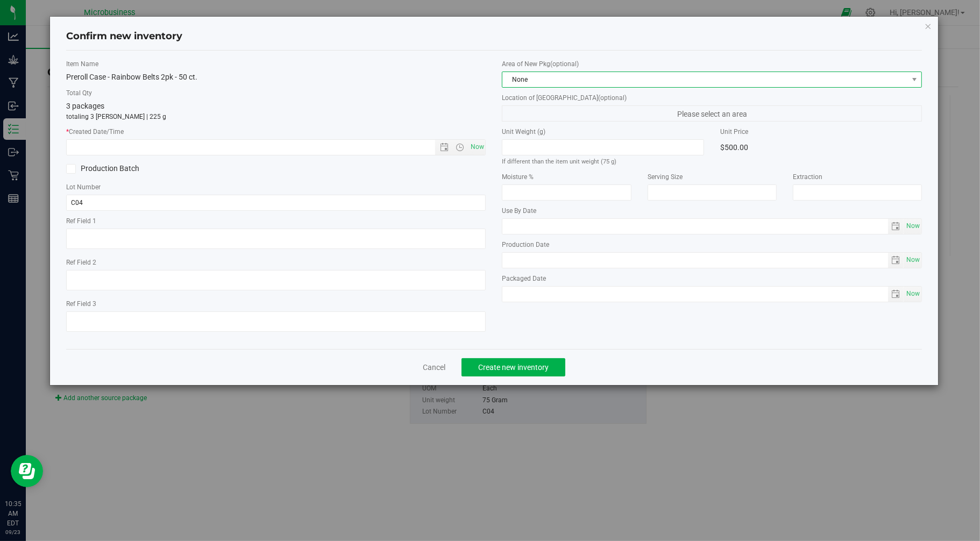
click at [628, 75] on span "None" at bounding box center [704, 79] width 405 height 15
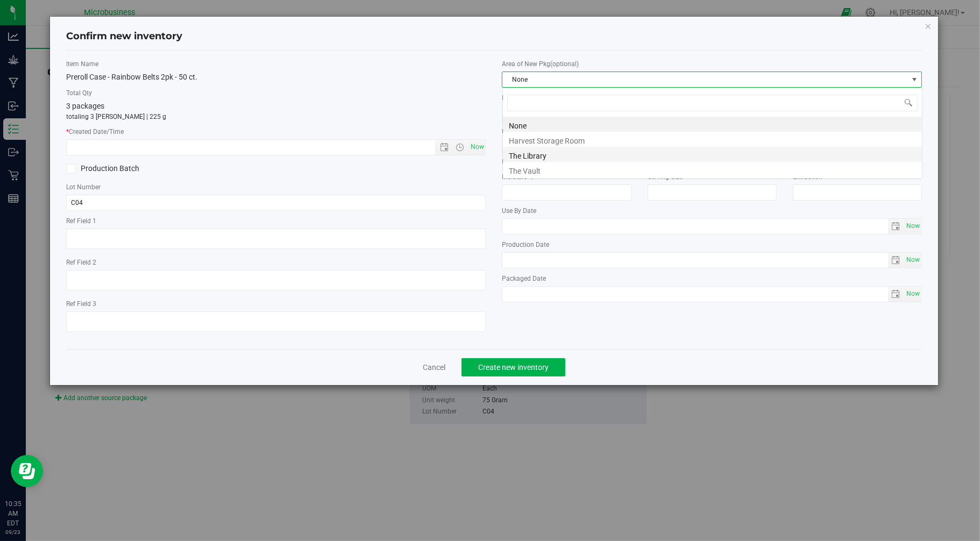
scroll to position [16, 419]
click at [522, 171] on li "The Vault" at bounding box center [712, 169] width 419 height 15
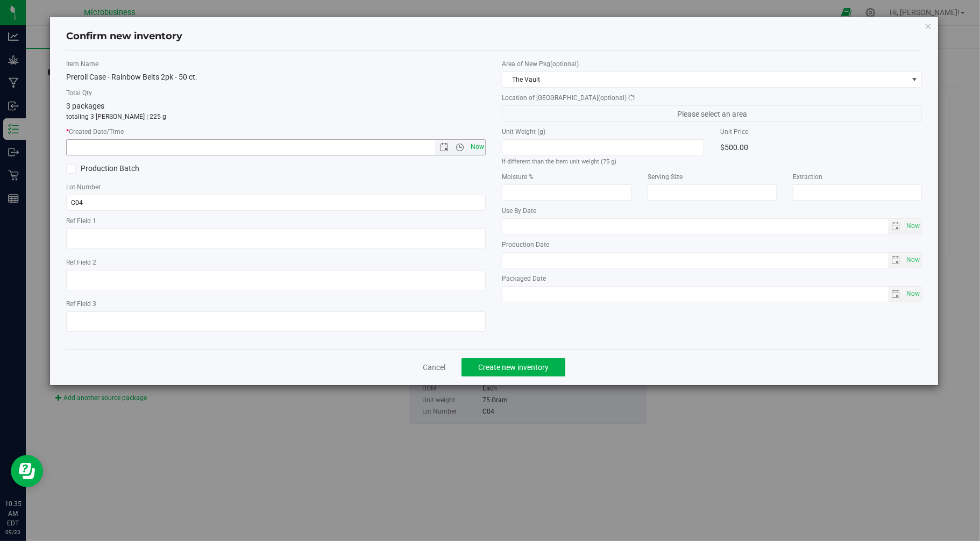
click at [469, 148] on span "Now" at bounding box center [477, 147] width 18 height 16
type input "[DATE] 10:35 AM"
click at [529, 379] on div "Cancel Create new inventory" at bounding box center [494, 367] width 856 height 36
click at [528, 374] on button "Create new inventory" at bounding box center [513, 367] width 104 height 18
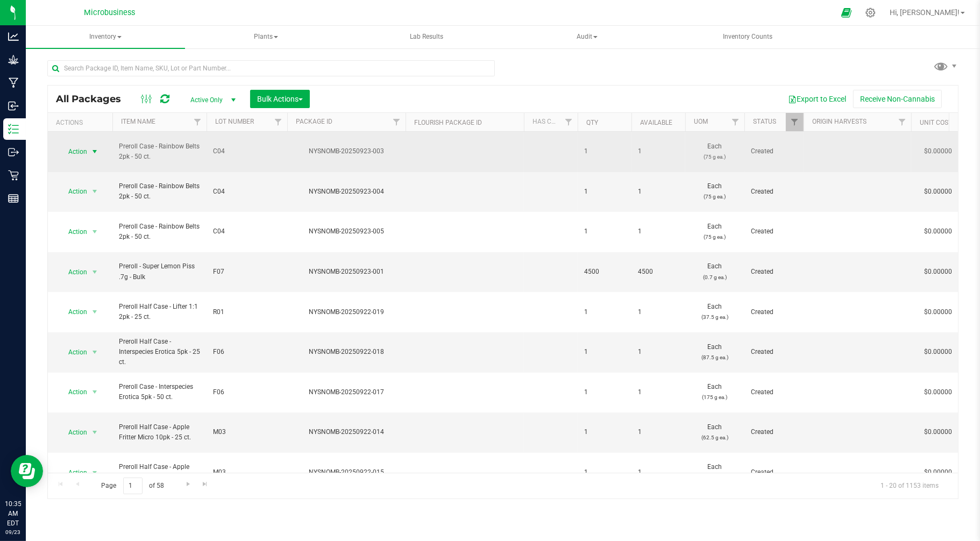
click at [82, 147] on span "Action" at bounding box center [73, 151] width 29 height 15
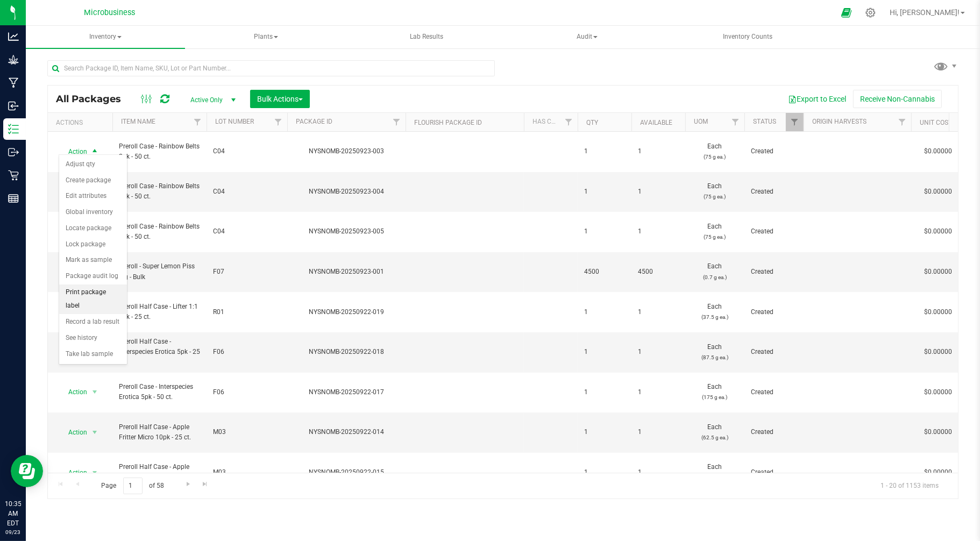
drag, startPoint x: 89, startPoint y: 329, endPoint x: 95, endPoint y: 298, distance: 31.3
click at [95, 298] on ul "Adjust qty Create package Edit attributes Global inventory Locate package Lock …" at bounding box center [93, 258] width 68 height 205
click at [95, 298] on li "Print package label" at bounding box center [93, 299] width 68 height 30
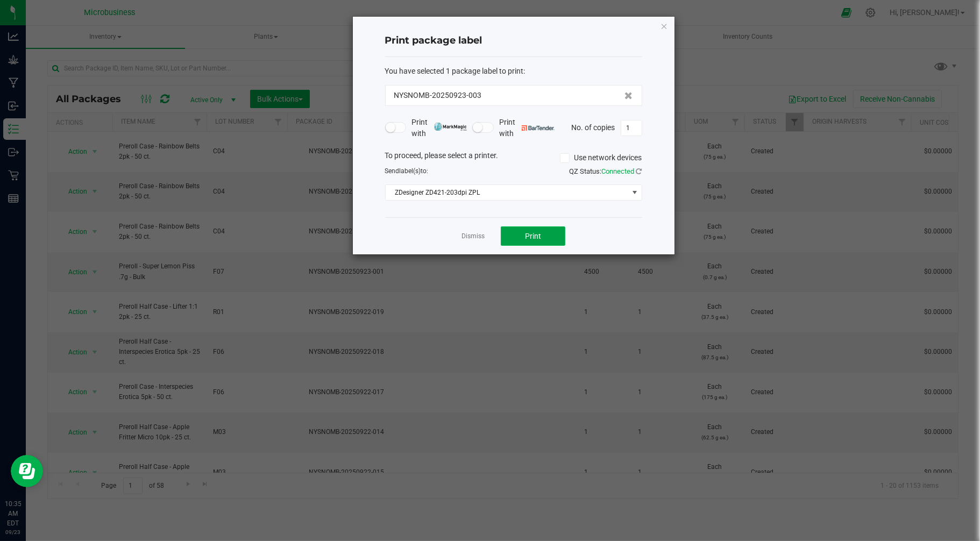
click at [525, 235] on span "Print" at bounding box center [533, 236] width 16 height 9
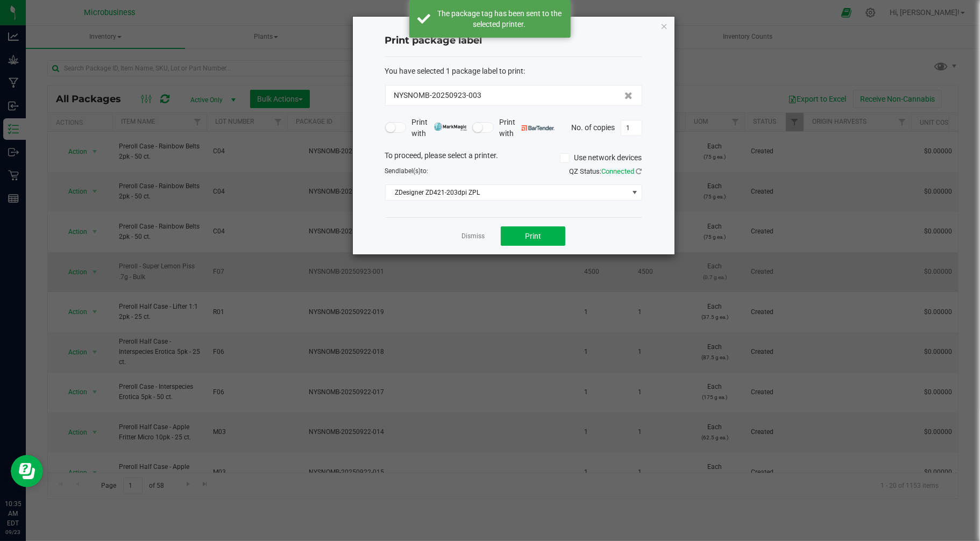
drag, startPoint x: 472, startPoint y: 238, endPoint x: 455, endPoint y: 237, distance: 17.2
click at [472, 238] on link "Dismiss" at bounding box center [472, 236] width 23 height 9
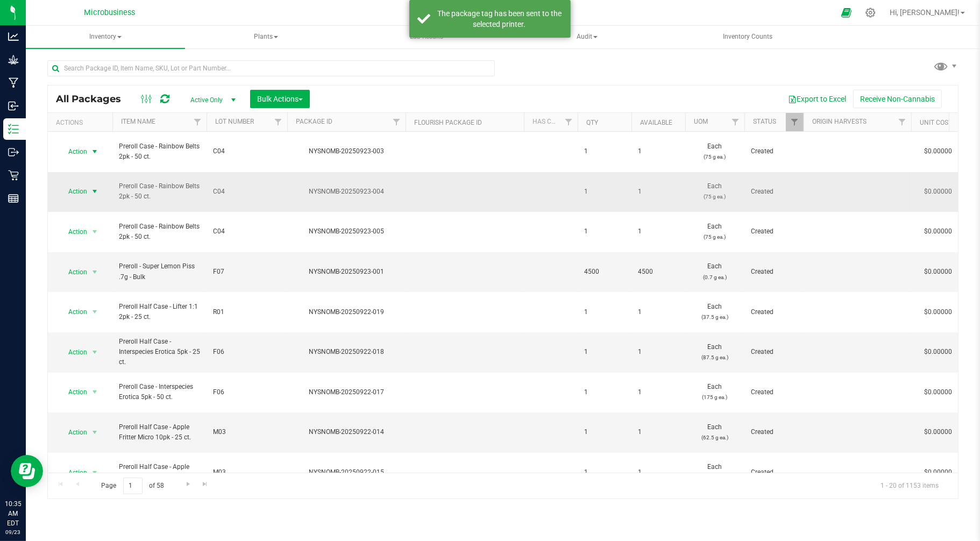
click at [94, 187] on span "select" at bounding box center [94, 191] width 9 height 9
click at [99, 329] on li "Print package label" at bounding box center [93, 329] width 68 height 30
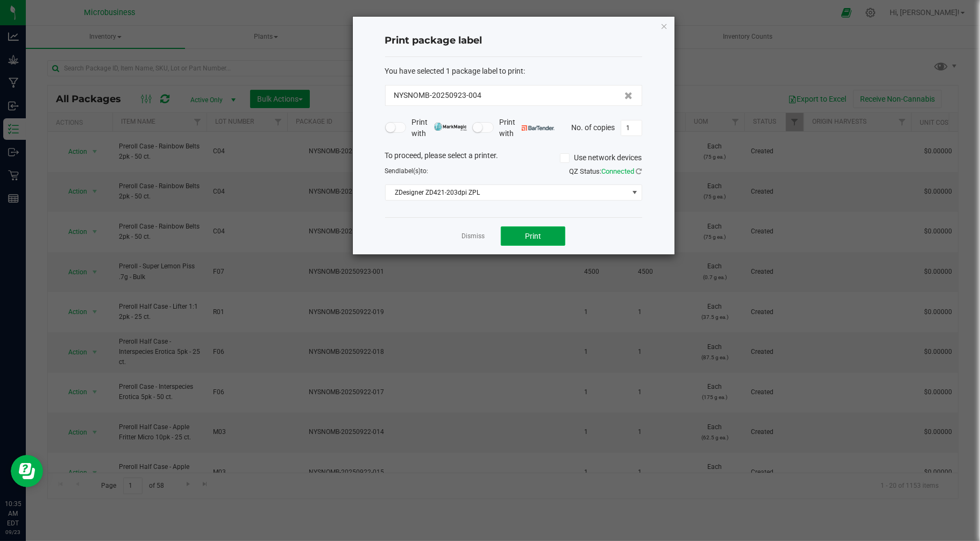
click at [522, 240] on button "Print" at bounding box center [533, 235] width 65 height 19
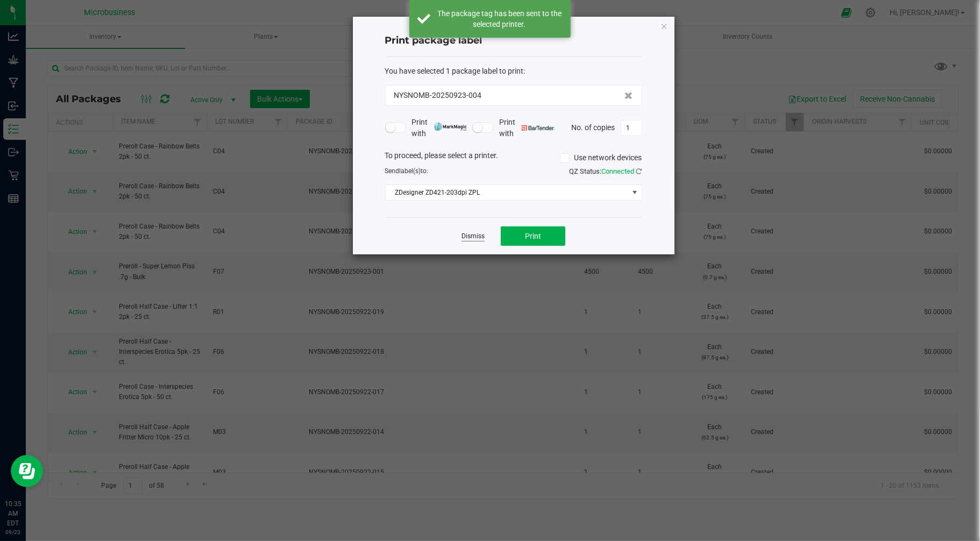
click at [468, 236] on link "Dismiss" at bounding box center [472, 236] width 23 height 9
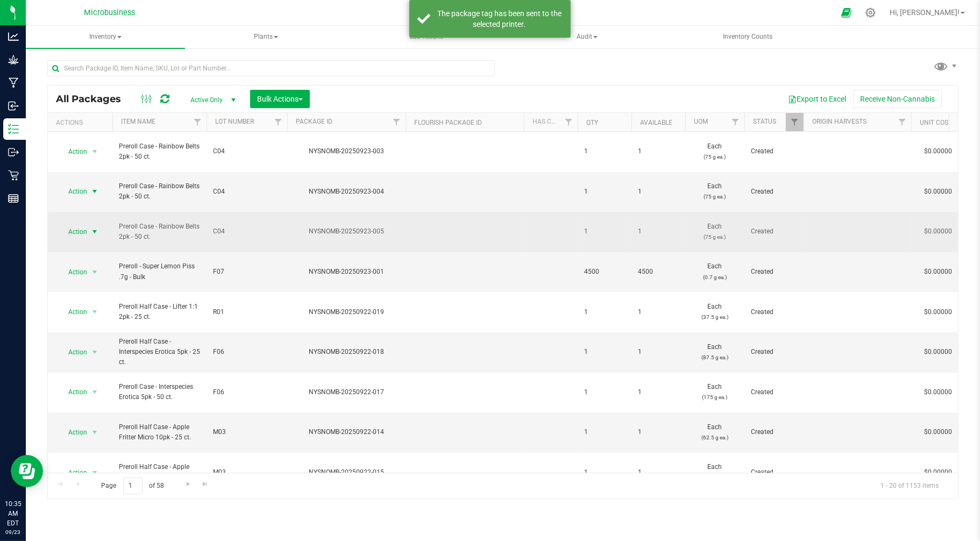
click at [76, 224] on span "Action" at bounding box center [73, 231] width 29 height 15
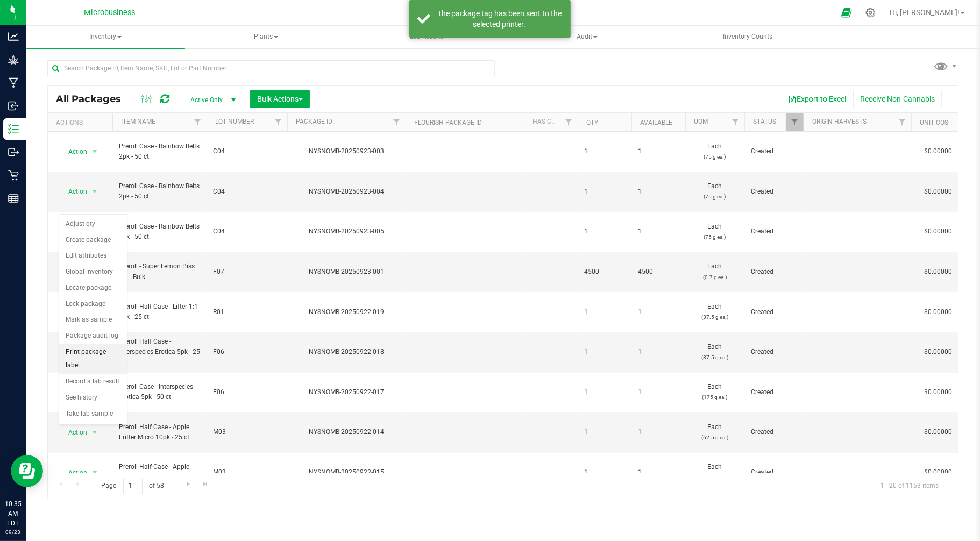
click at [94, 364] on li "Print package label" at bounding box center [93, 359] width 68 height 30
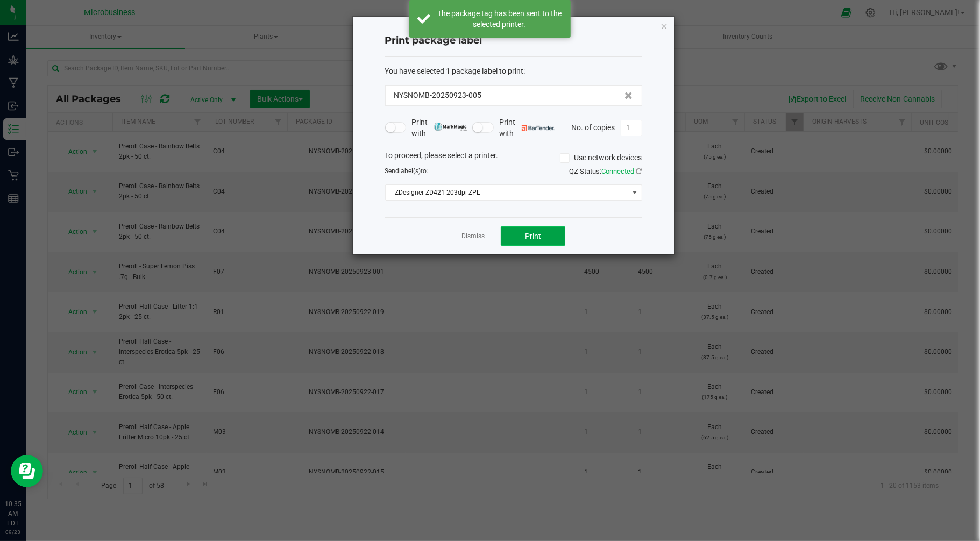
click at [521, 237] on button "Print" at bounding box center [533, 235] width 65 height 19
click at [480, 237] on link "Dismiss" at bounding box center [472, 236] width 23 height 9
